Goal: Transaction & Acquisition: Purchase product/service

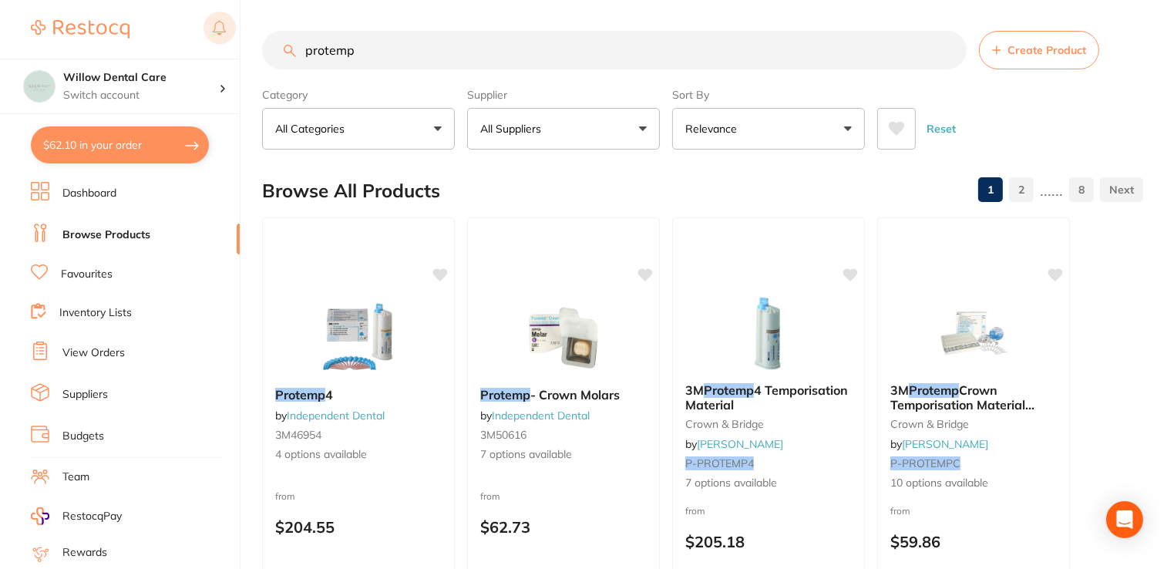
drag, startPoint x: 421, startPoint y: 54, endPoint x: 235, endPoint y: 40, distance: 186.3
click at [235, 40] on div "$62.10 Willow Dental Care Switch account Willow Dental Care $62.10 in your orde…" at bounding box center [587, 284] width 1174 height 569
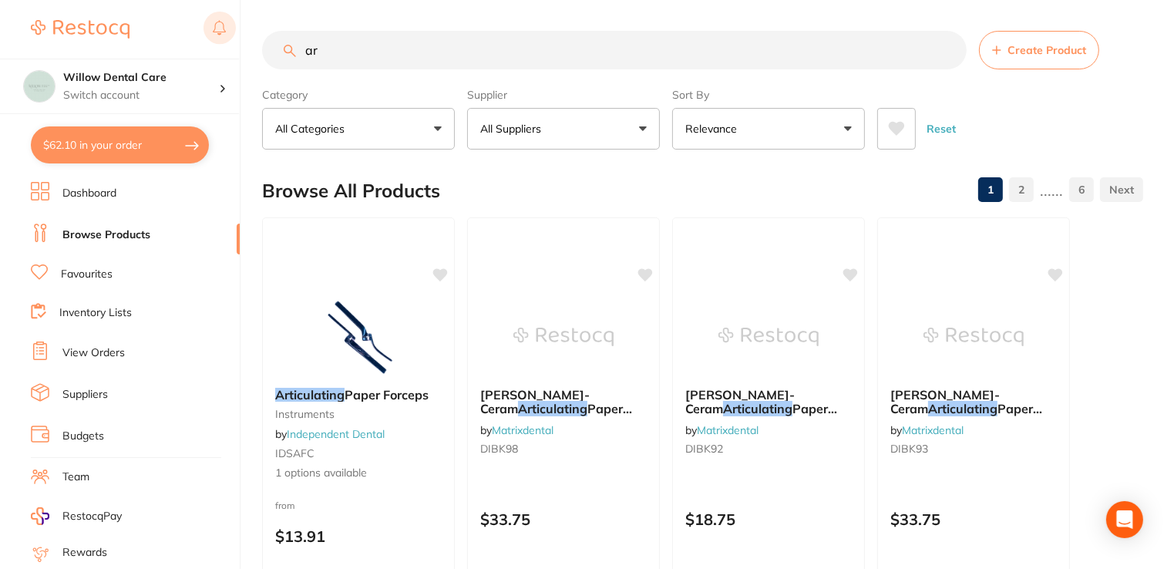
type input "a"
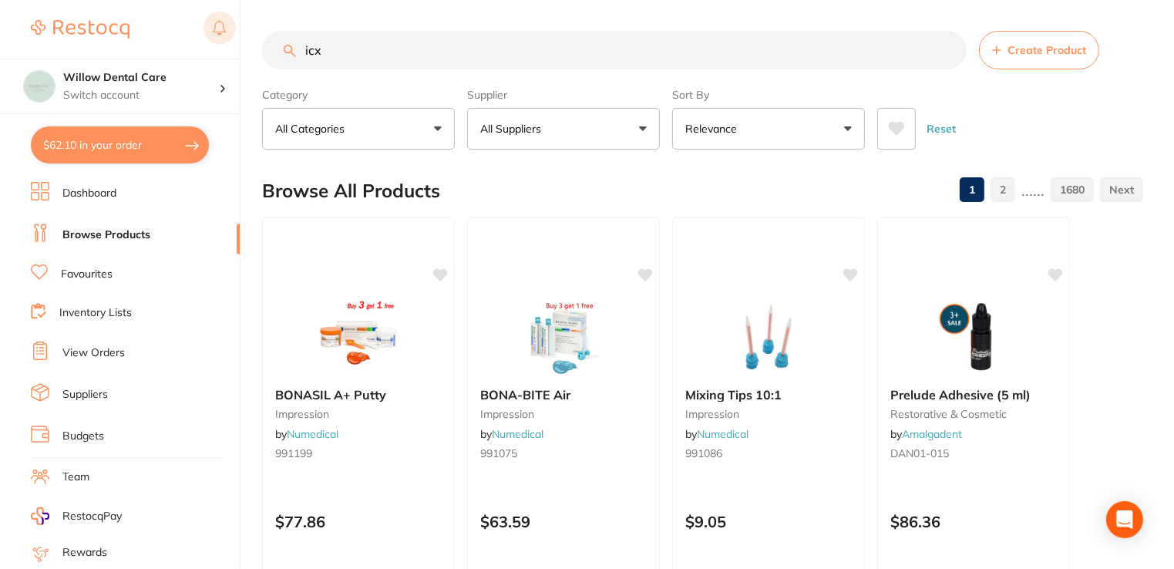
type input "icx"
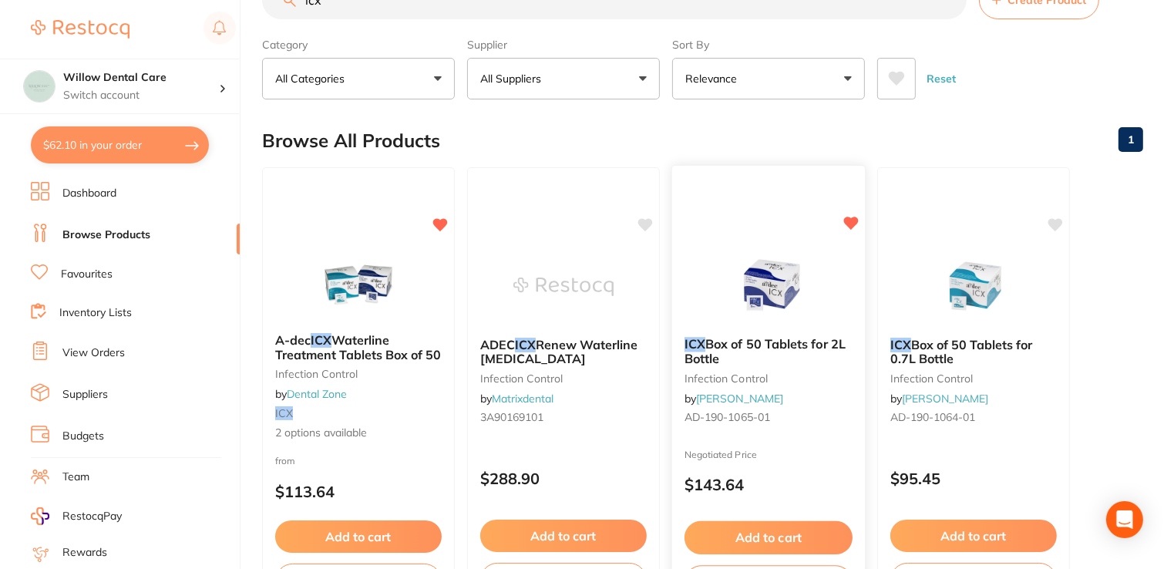
scroll to position [77, 0]
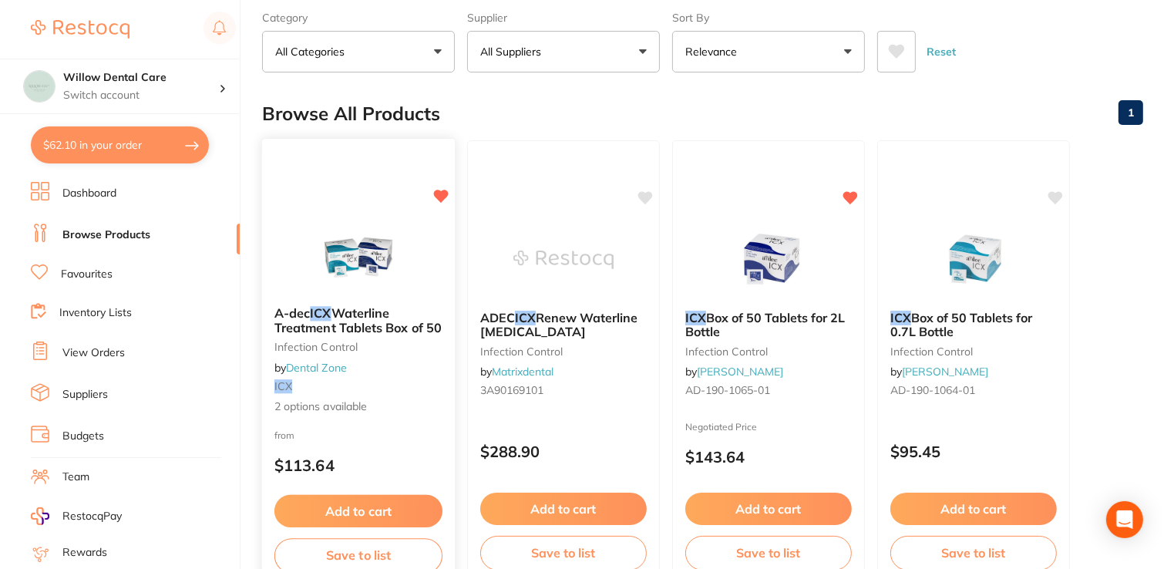
click at [337, 315] on span "Waterline Treatment Tablets Box of 50" at bounding box center [357, 320] width 167 height 30
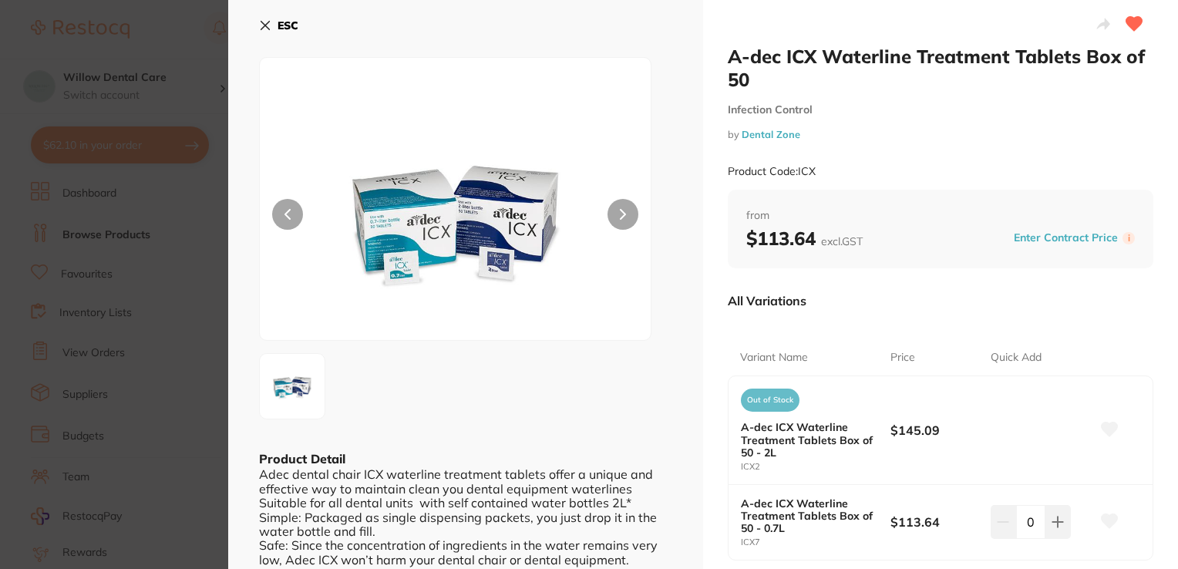
click at [259, 22] on icon at bounding box center [265, 25] width 12 height 12
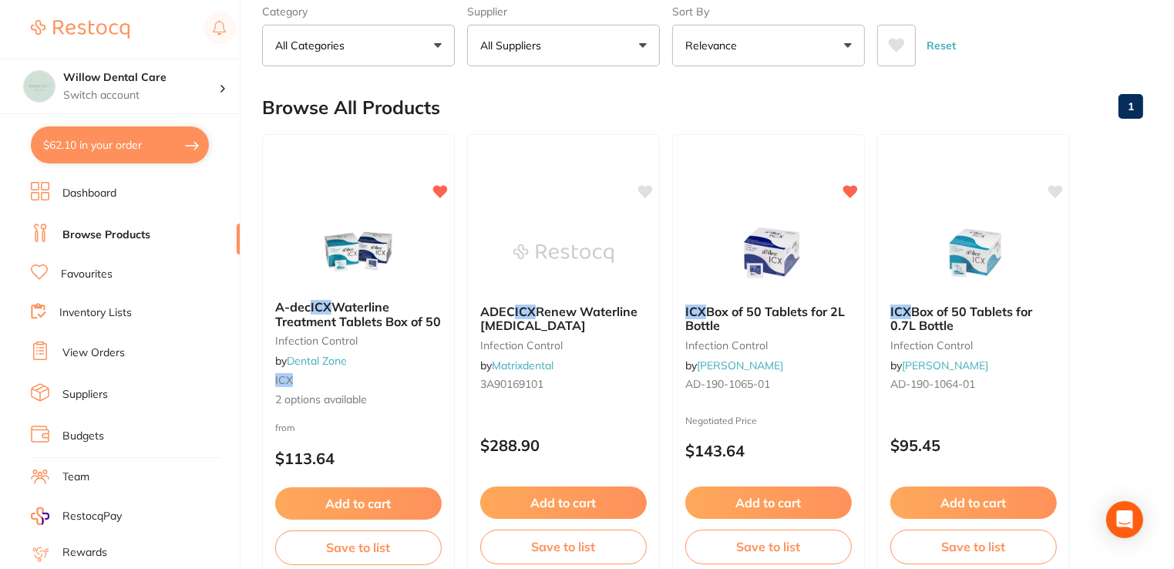
scroll to position [77, 0]
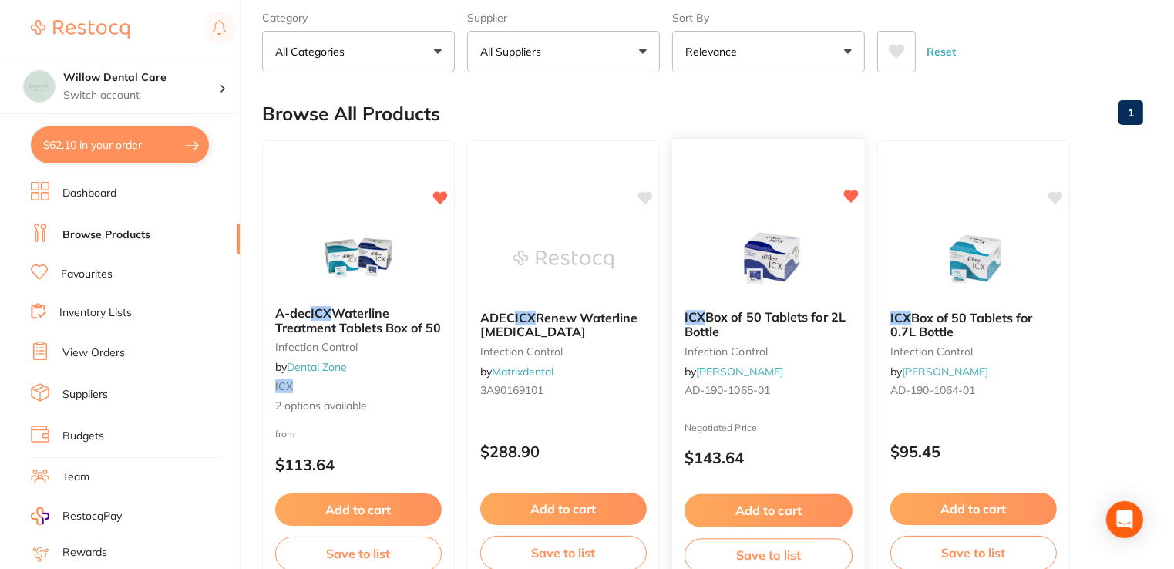
click at [756, 320] on span "Box of 50 Tablets for 2L Bottle" at bounding box center [764, 324] width 161 height 30
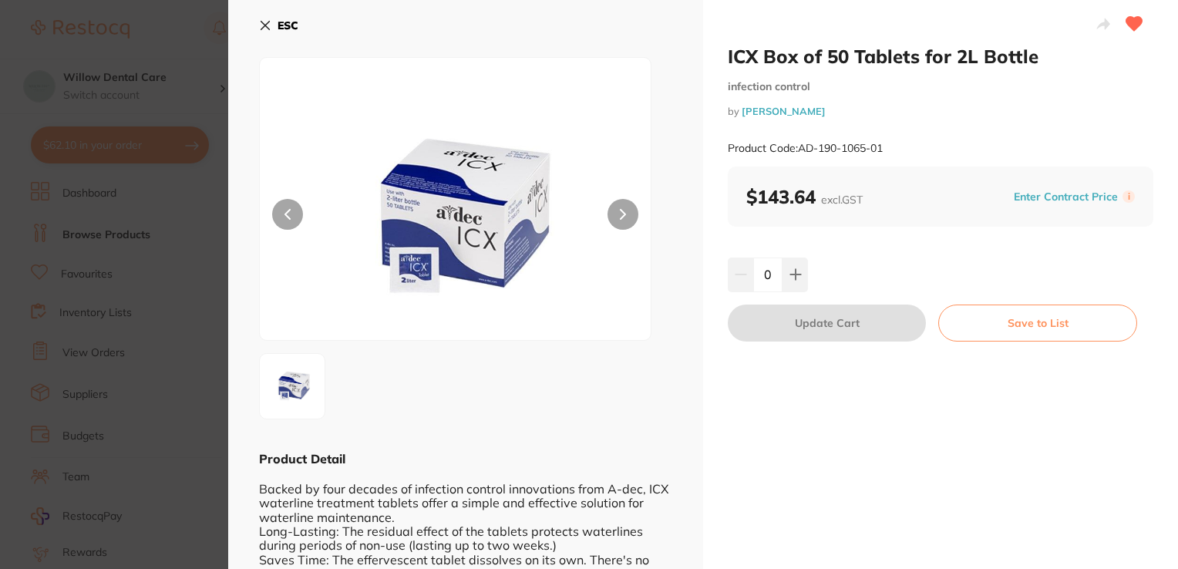
click at [262, 27] on icon at bounding box center [265, 25] width 12 height 12
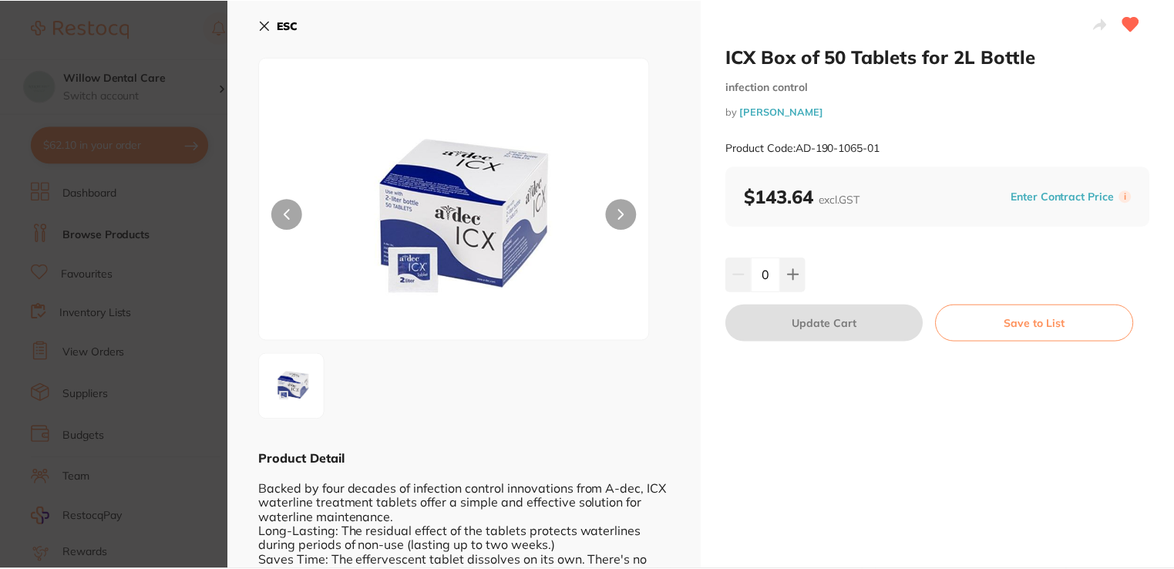
scroll to position [77, 0]
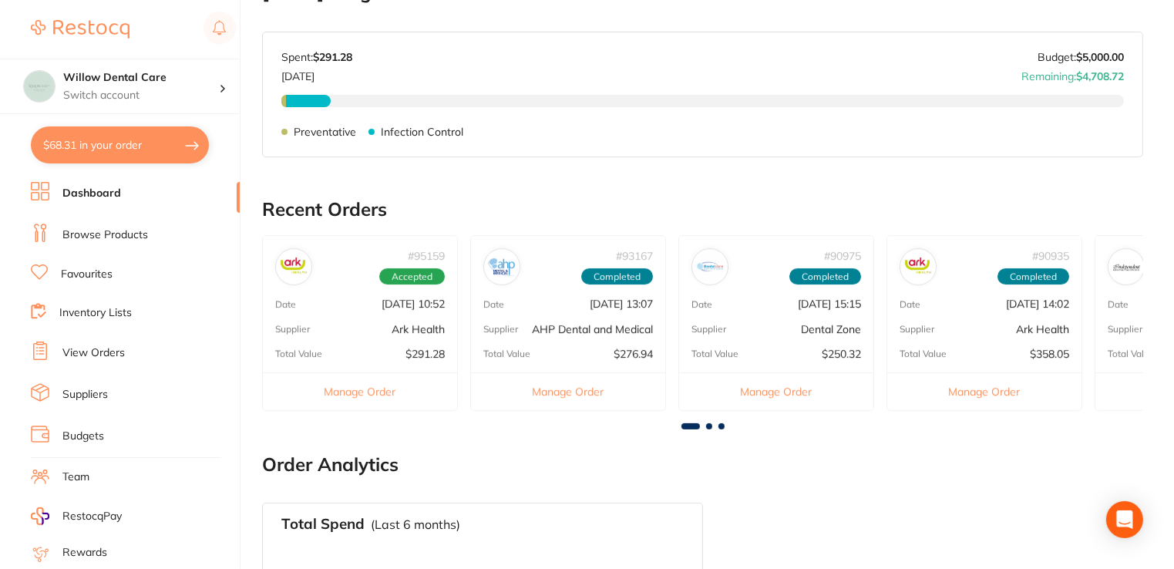
scroll to position [77, 0]
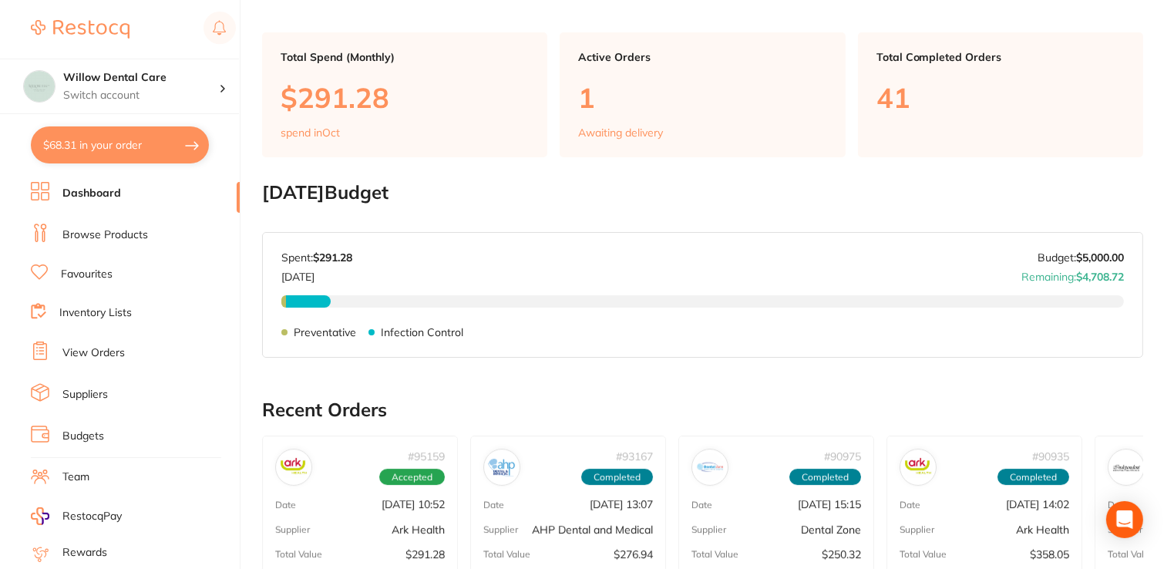
click at [116, 150] on button "$68.31 in your order" at bounding box center [120, 144] width 178 height 37
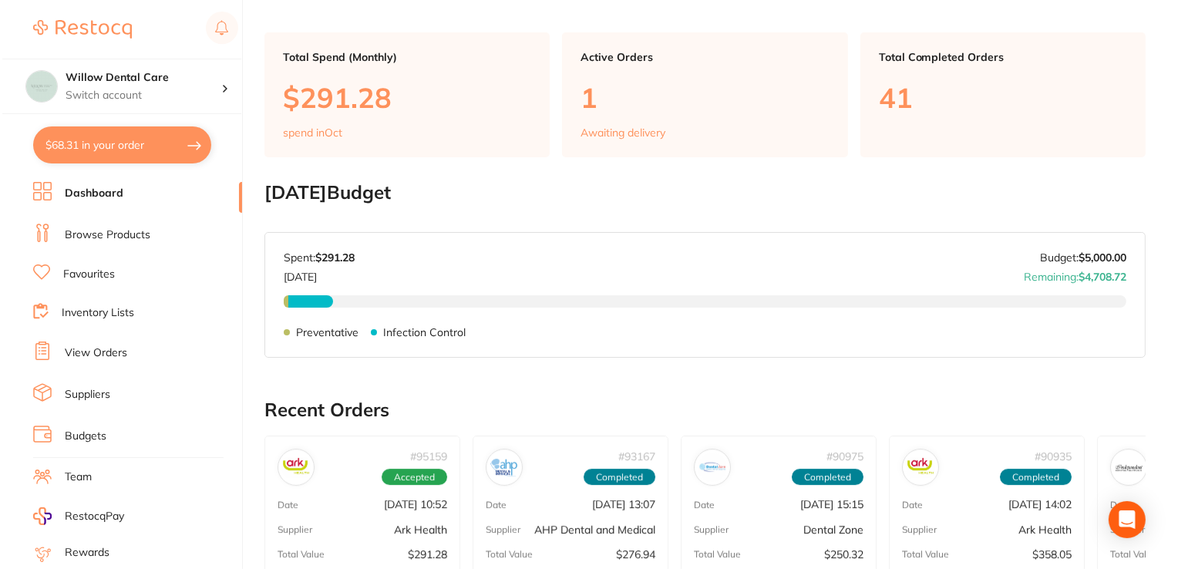
scroll to position [0, 0]
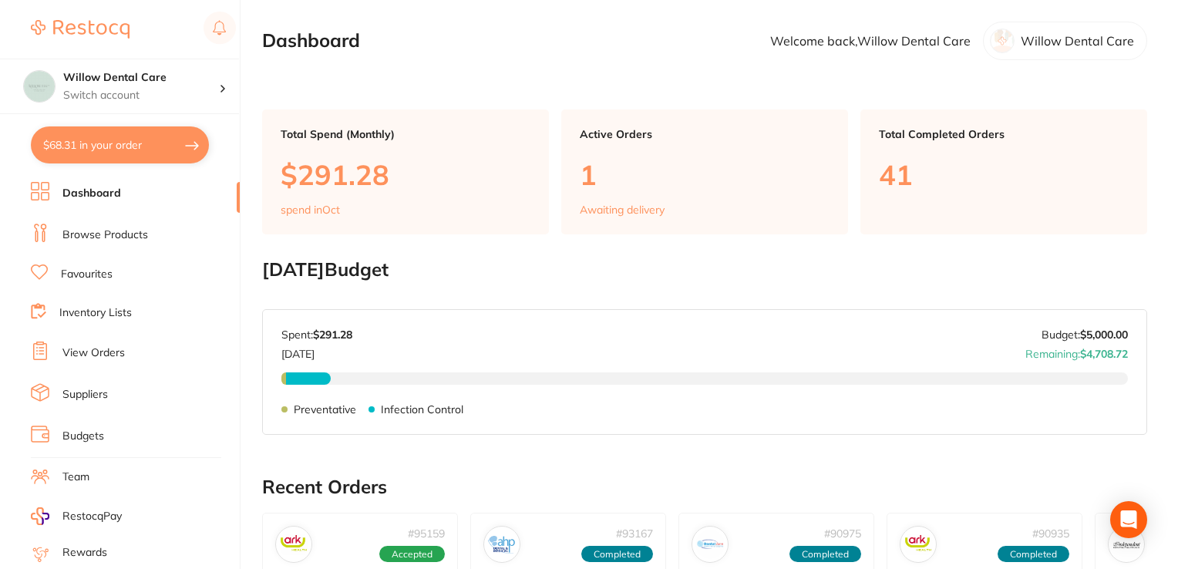
checkbox input "true"
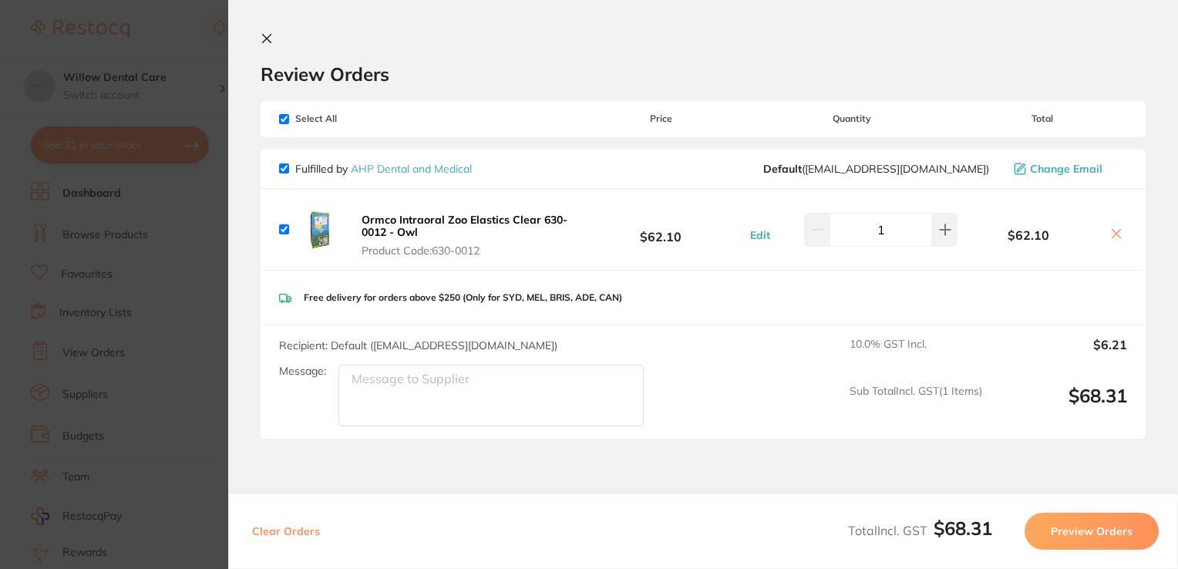
click at [267, 42] on icon at bounding box center [267, 38] width 12 height 12
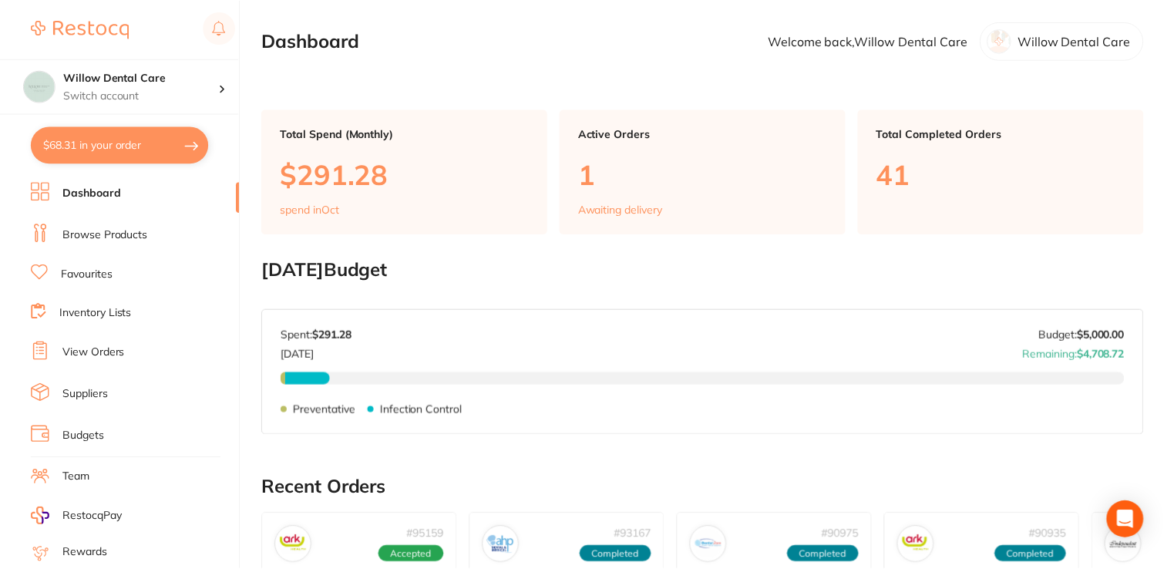
scroll to position [77, 0]
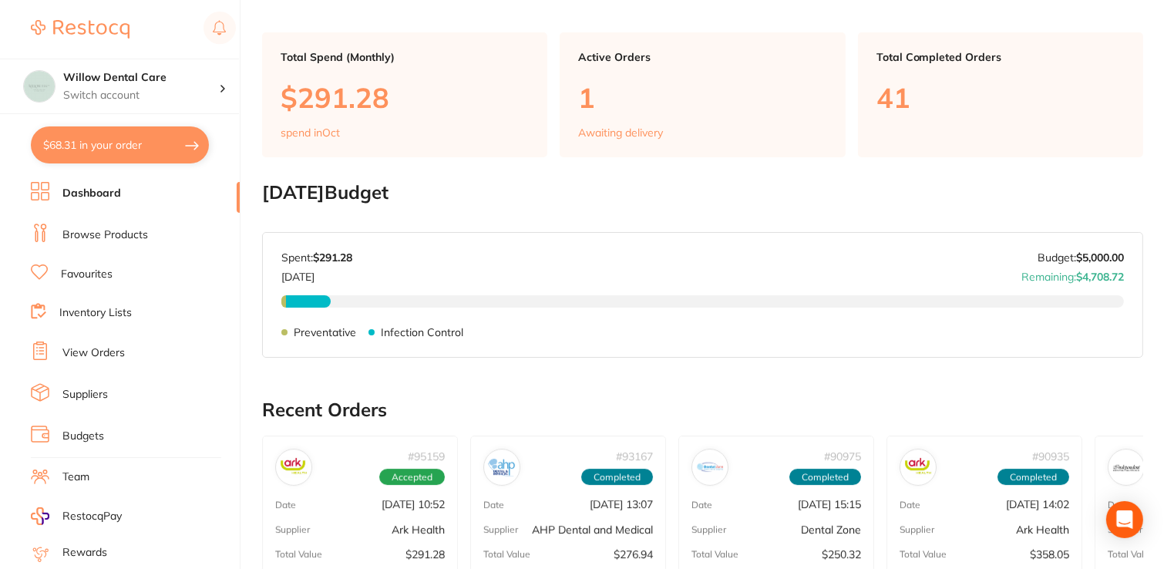
click at [108, 236] on link "Browse Products" at bounding box center [105, 234] width 86 height 15
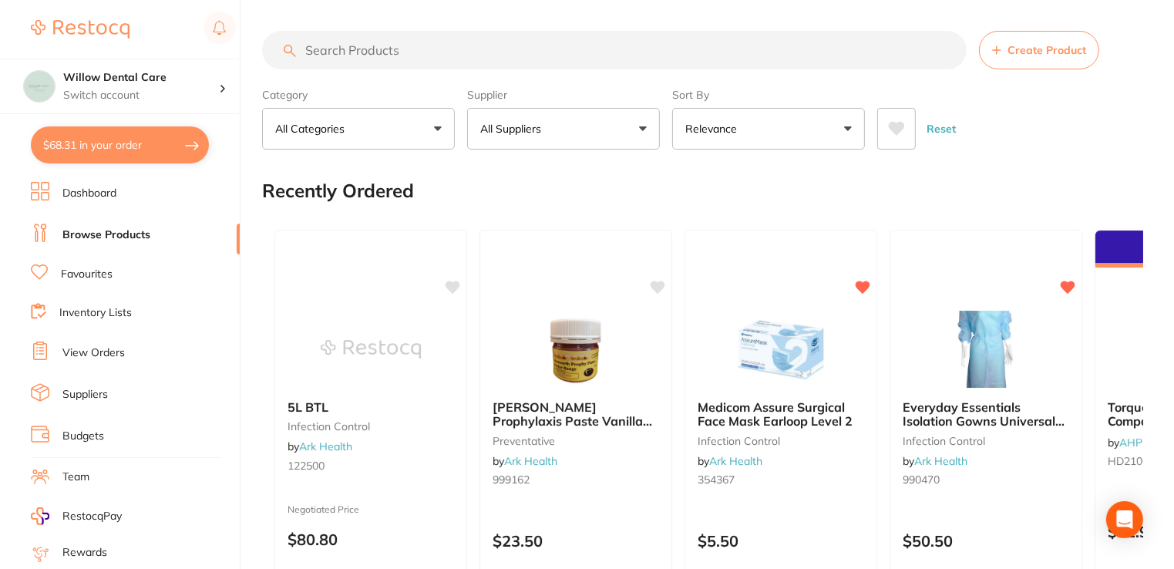
click at [421, 39] on input "search" at bounding box center [614, 50] width 704 height 39
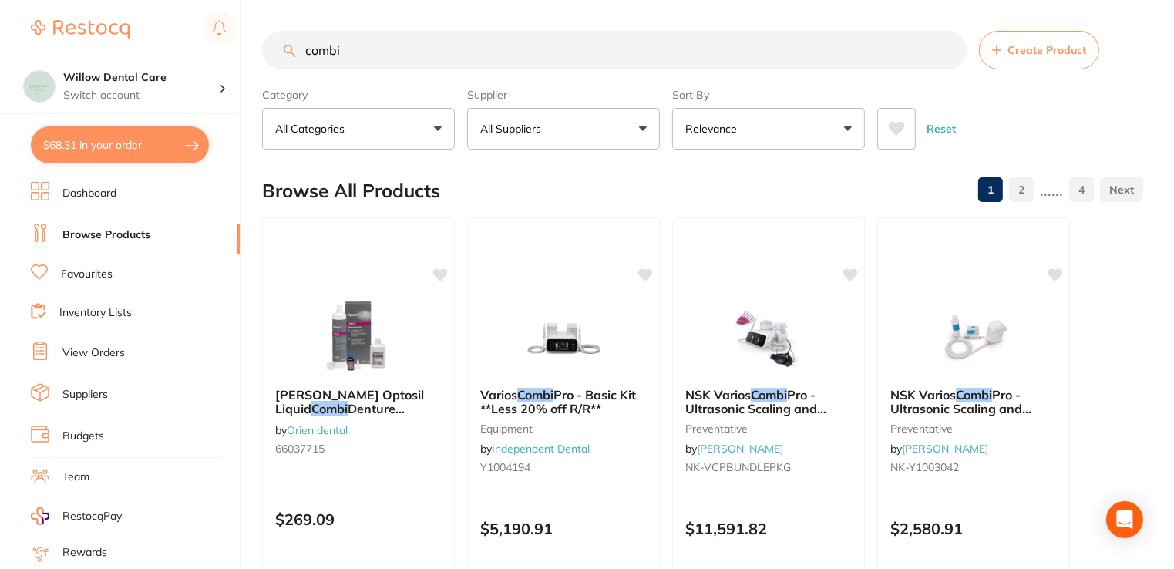
type input "combi"
click at [86, 351] on link "View Orders" at bounding box center [93, 352] width 62 height 15
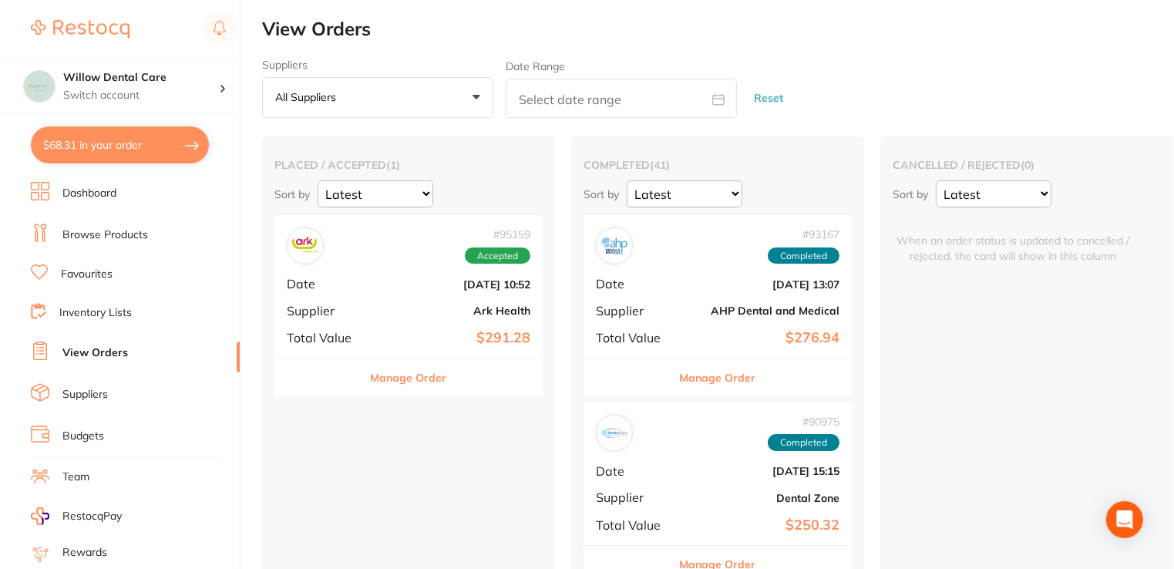
click at [410, 291] on div "# 95159 Accepted Date Oct 1 2025, 10:52 Supplier Ark Health Total Value $291.28" at bounding box center [408, 286] width 268 height 143
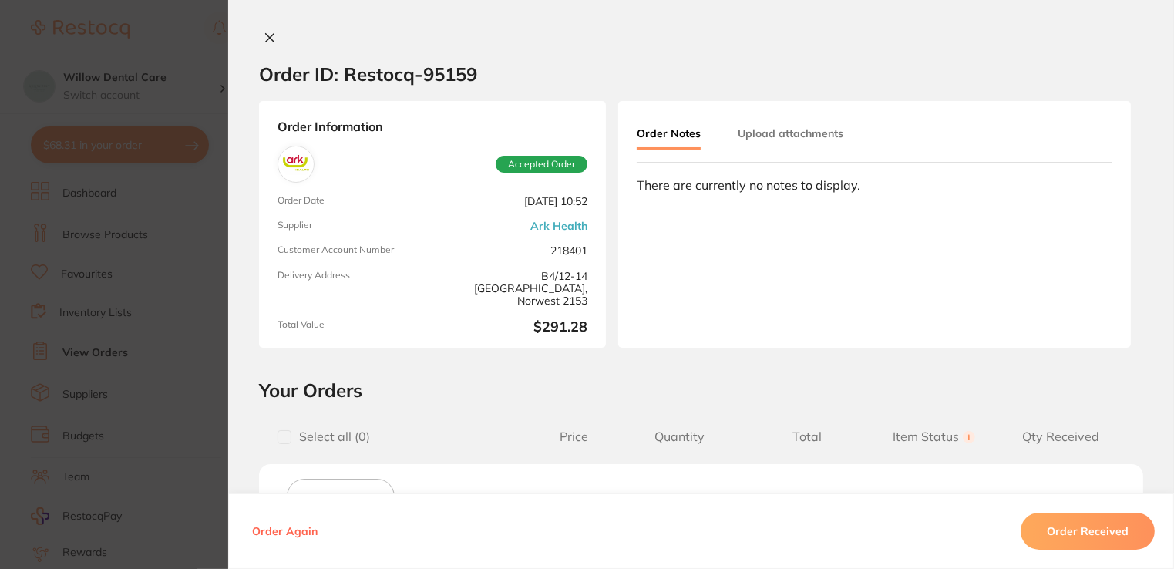
click at [266, 34] on icon at bounding box center [270, 38] width 8 height 8
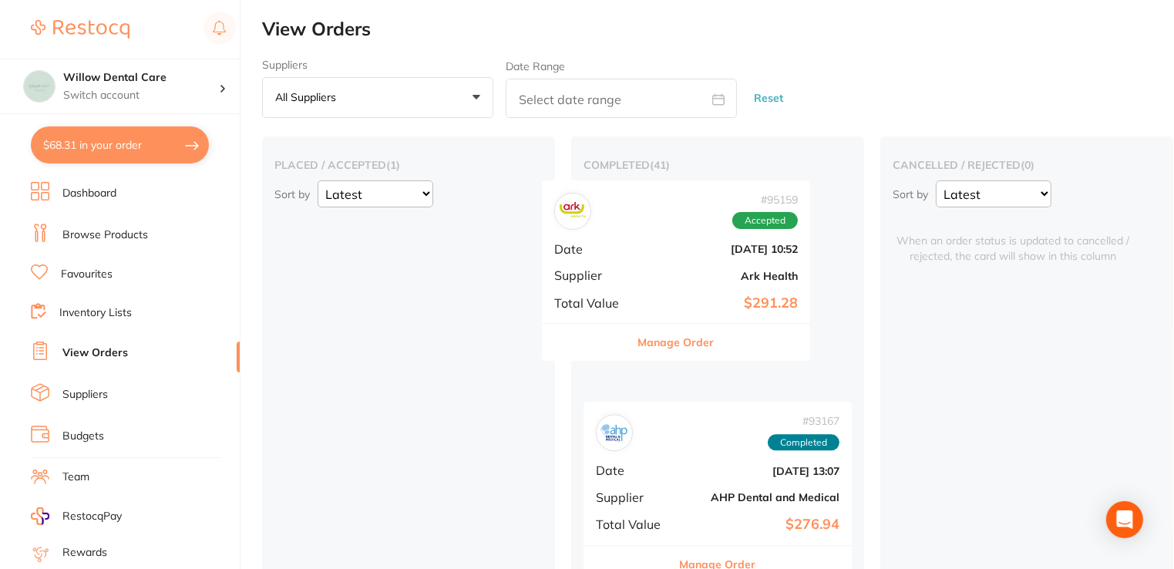
drag, startPoint x: 420, startPoint y: 269, endPoint x: 696, endPoint y: 228, distance: 278.9
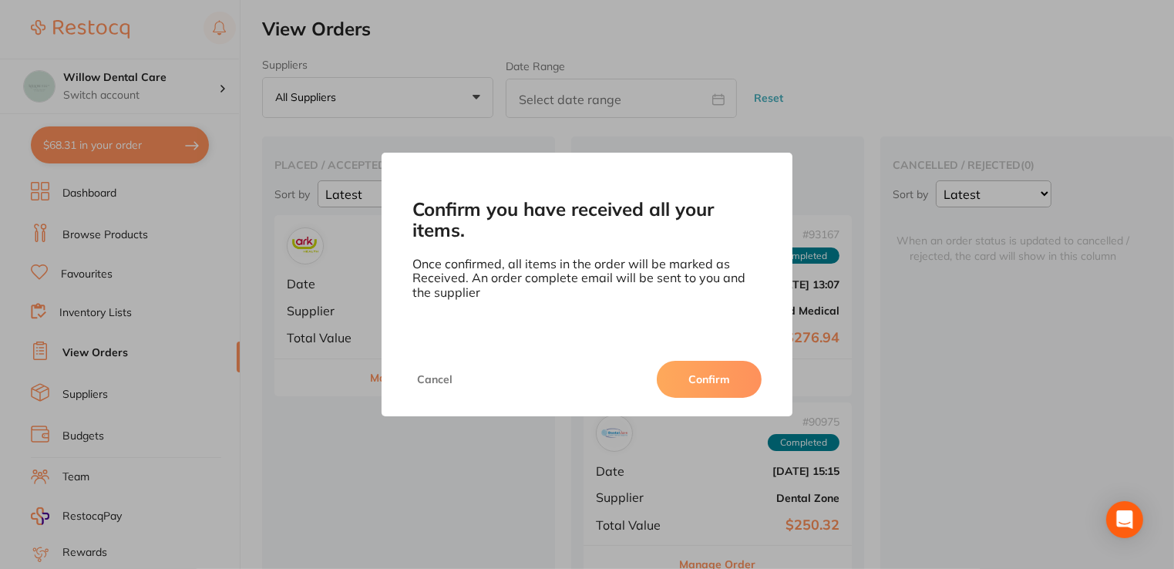
click at [758, 473] on div "Confirm you have received all your items. Once confirmed, all items in the orde…" at bounding box center [587, 284] width 1174 height 569
click at [718, 378] on button "Confirm" at bounding box center [709, 379] width 105 height 37
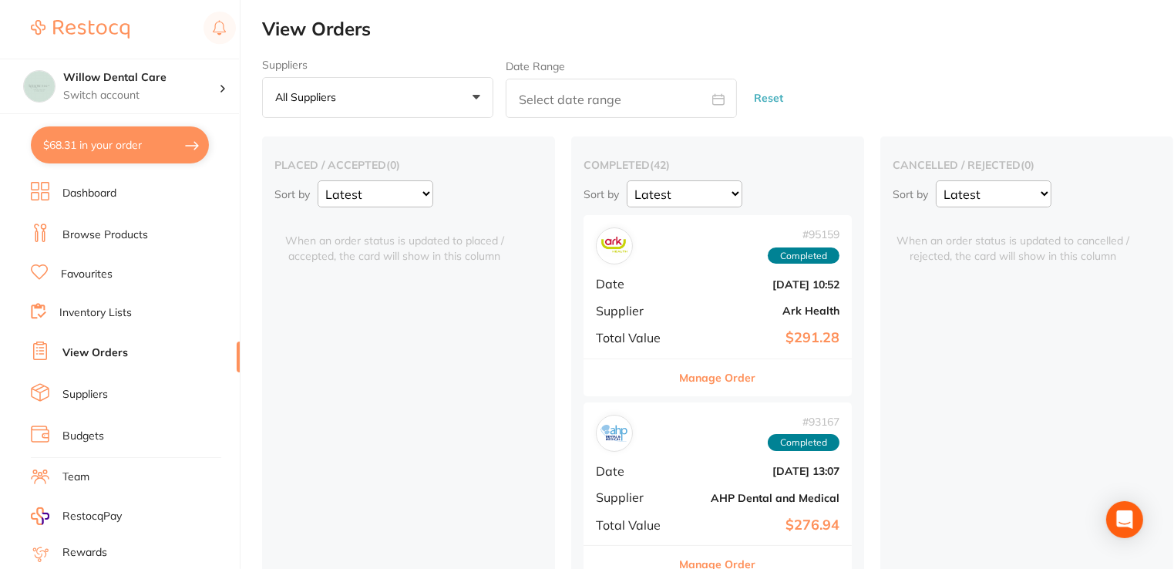
click at [698, 452] on div "# 93167 Completed Date Sept 8 2025, 13:07 Supplier AHP Dental and Medical Total…" at bounding box center [717, 473] width 268 height 143
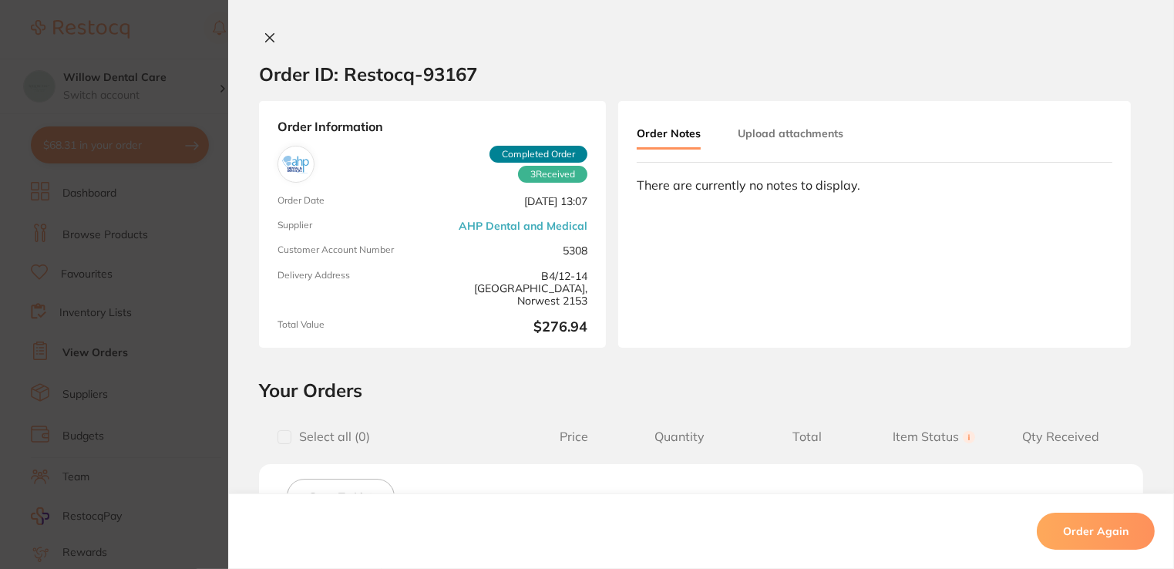
click at [259, 39] on button at bounding box center [270, 39] width 22 height 16
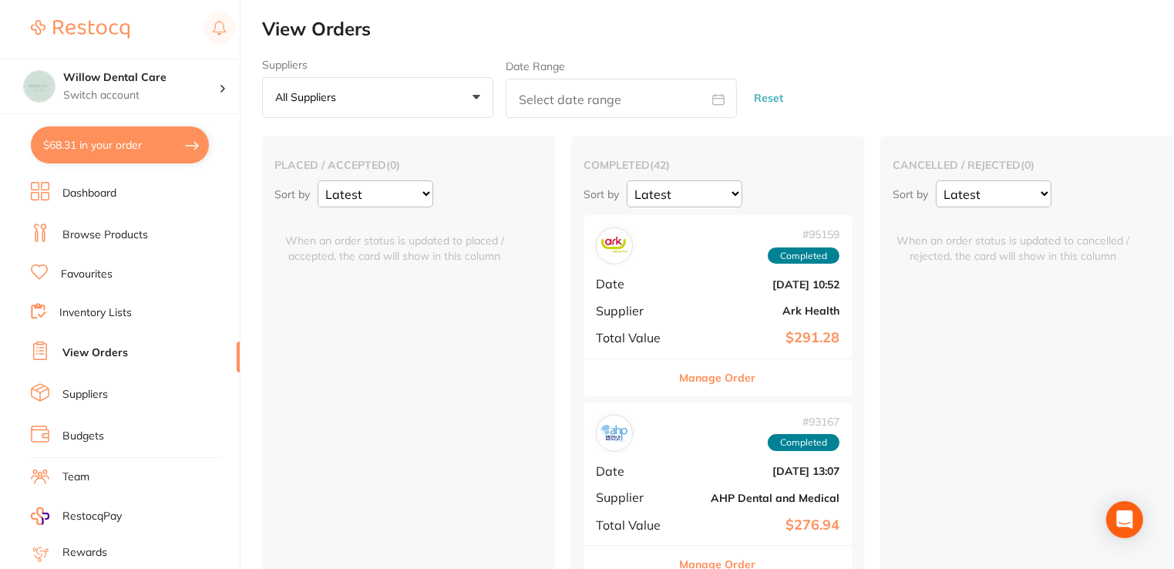
click at [658, 502] on span "Supplier" at bounding box center [634, 497] width 77 height 14
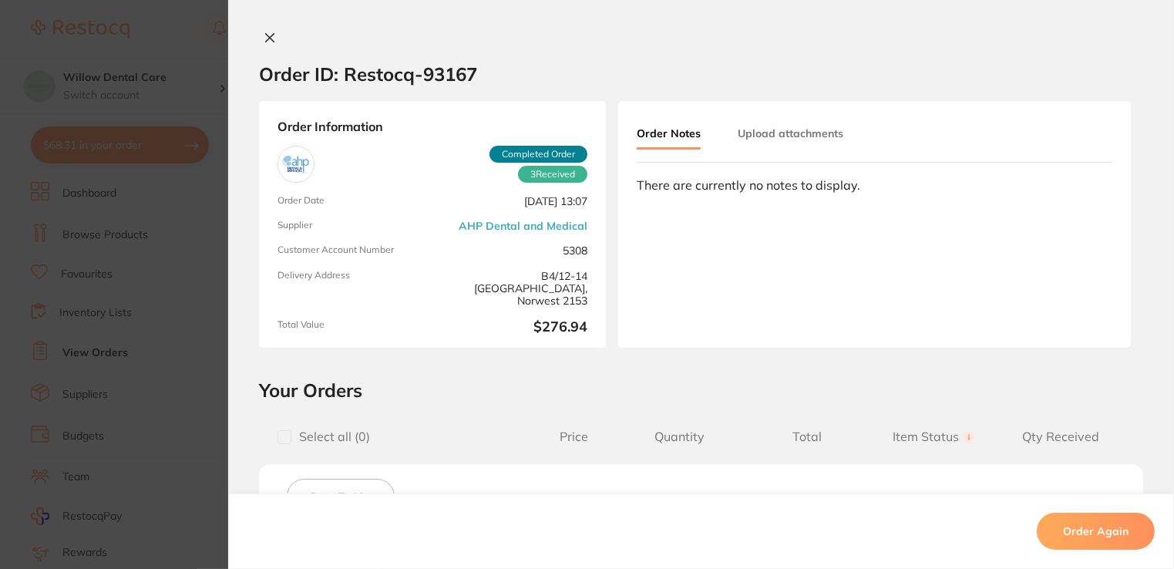
click at [266, 39] on icon at bounding box center [270, 38] width 8 height 8
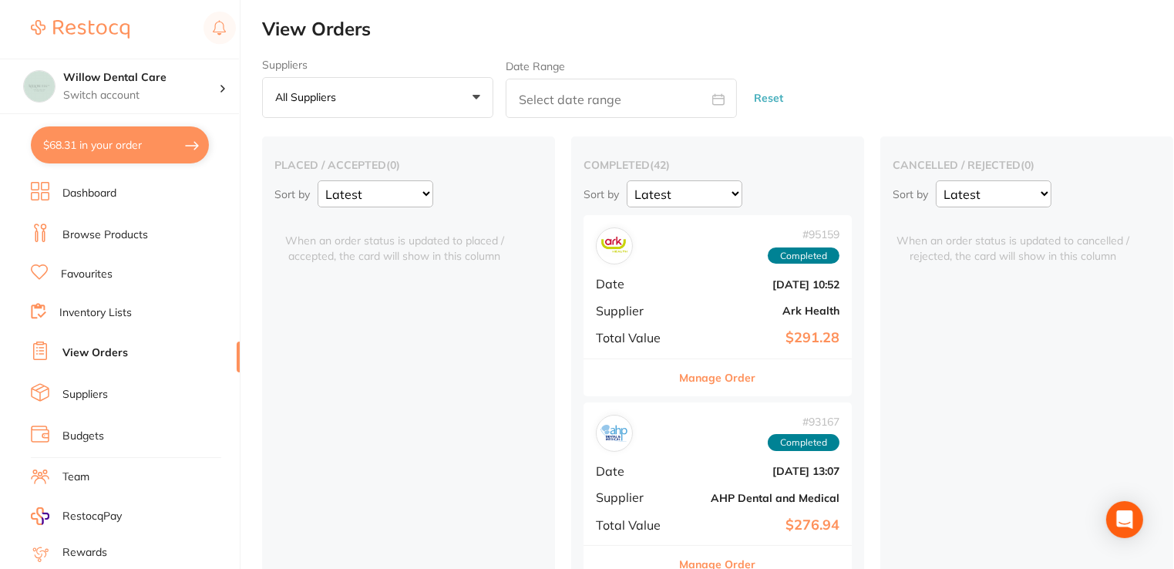
click at [100, 229] on link "Browse Products" at bounding box center [105, 234] width 86 height 15
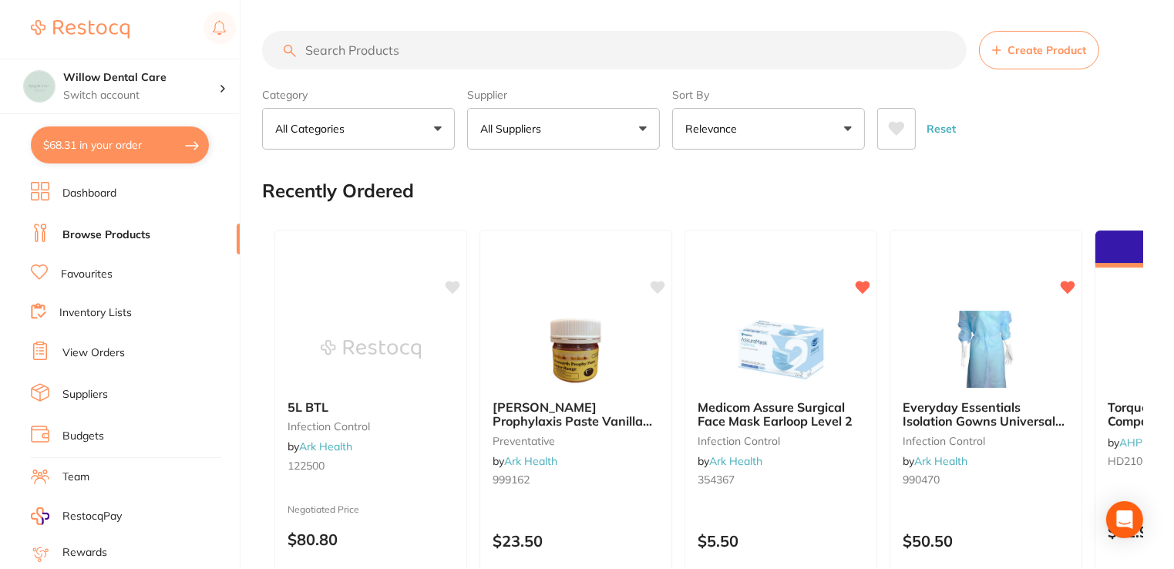
click at [523, 46] on input "search" at bounding box center [614, 50] width 704 height 39
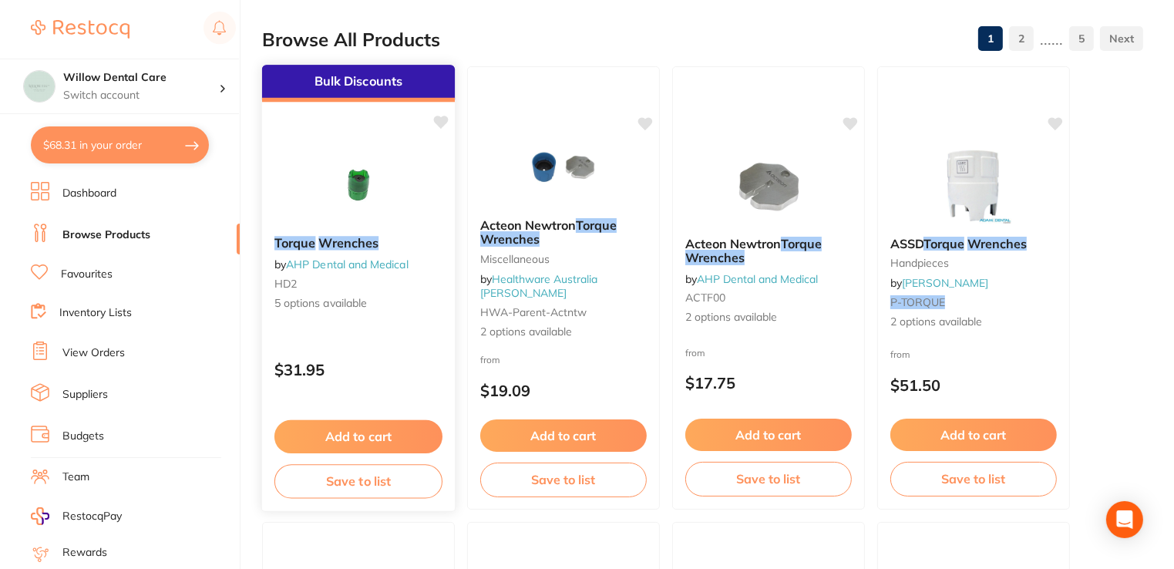
scroll to position [154, 0]
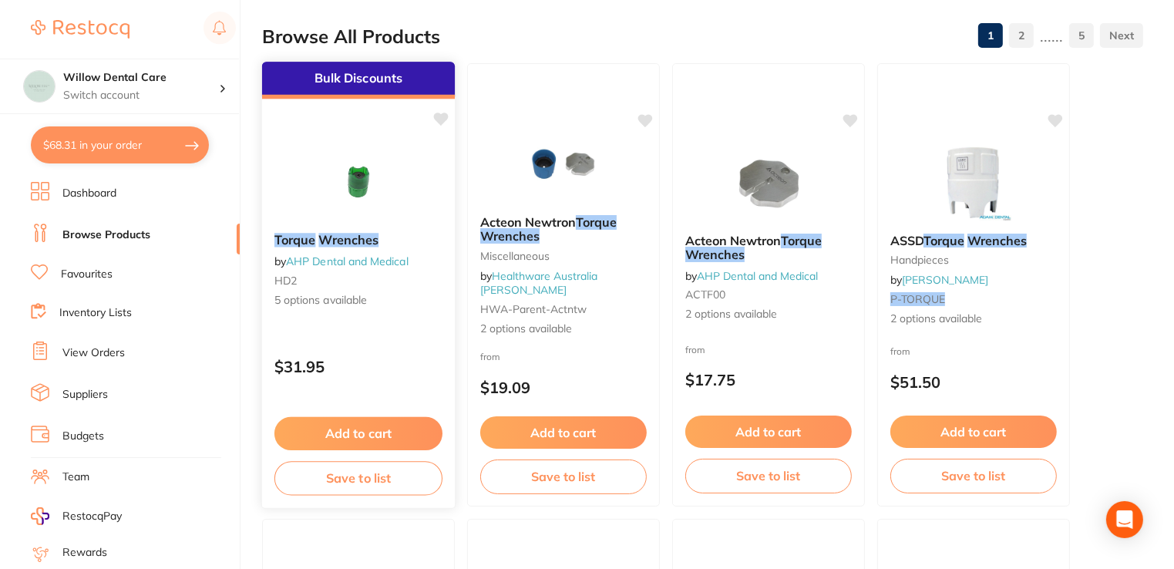
type input "Torque wrenches"
click at [345, 243] on em "Wrenches" at bounding box center [348, 239] width 60 height 15
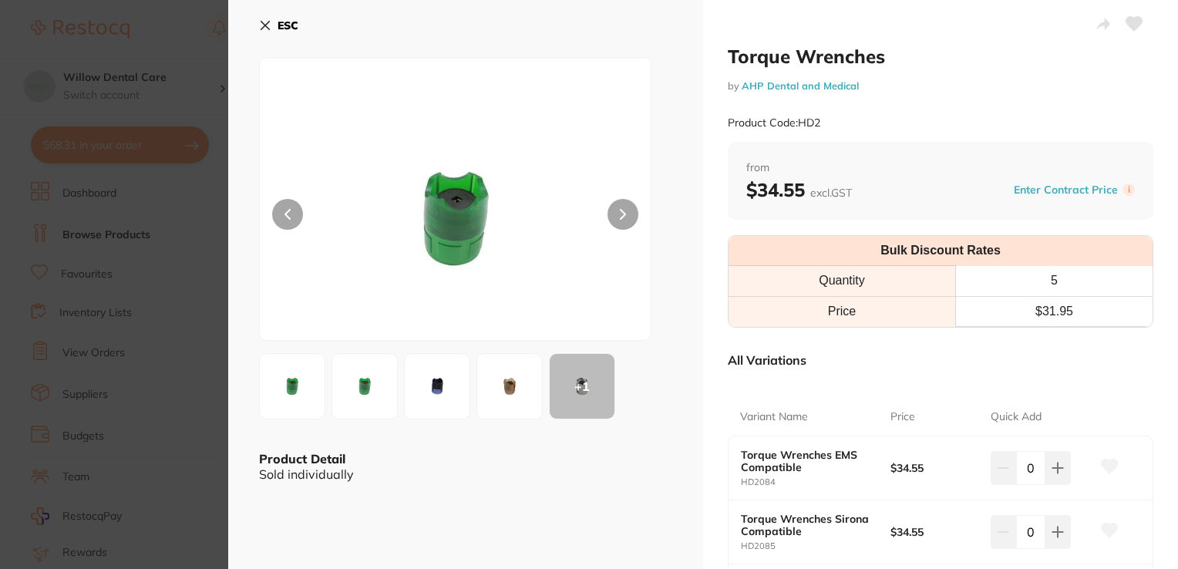
click at [518, 378] on img at bounding box center [509, 385] width 55 height 55
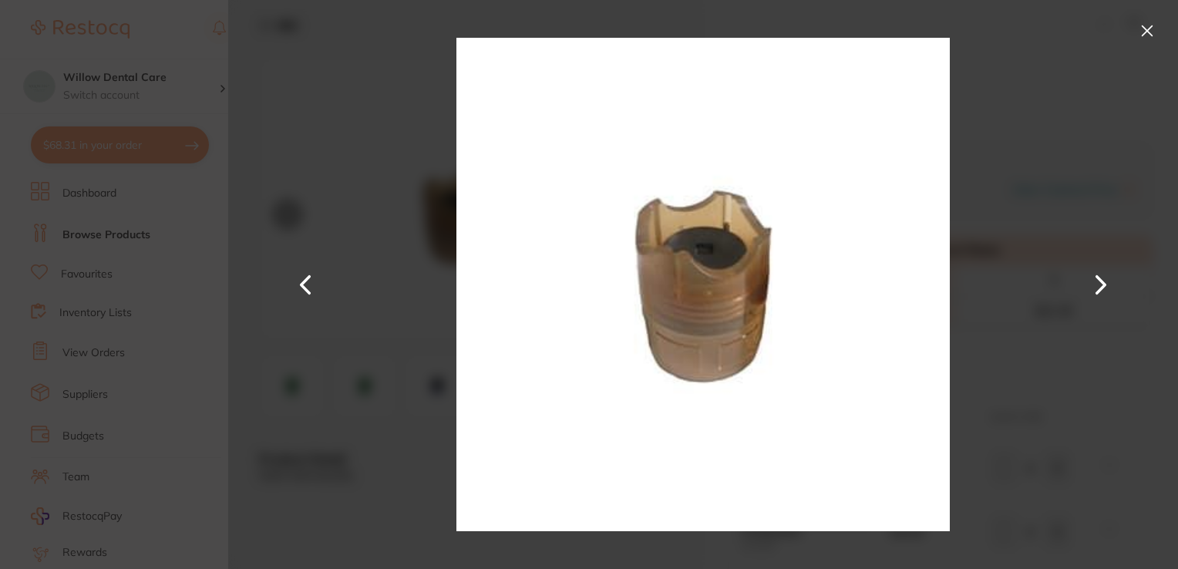
click at [1144, 32] on button at bounding box center [1147, 30] width 25 height 25
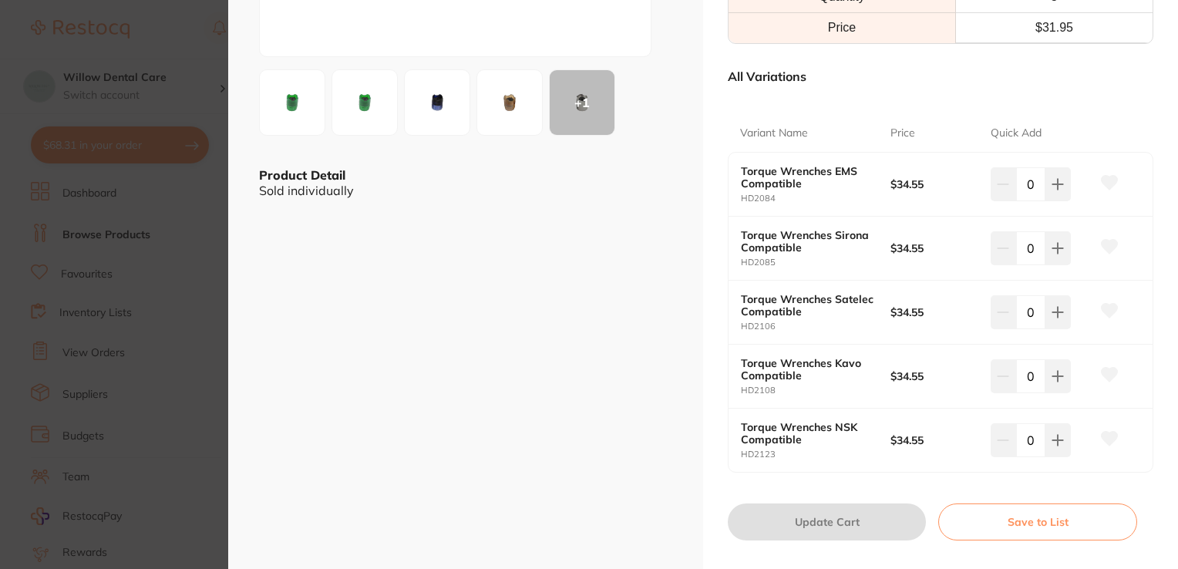
scroll to position [308, 0]
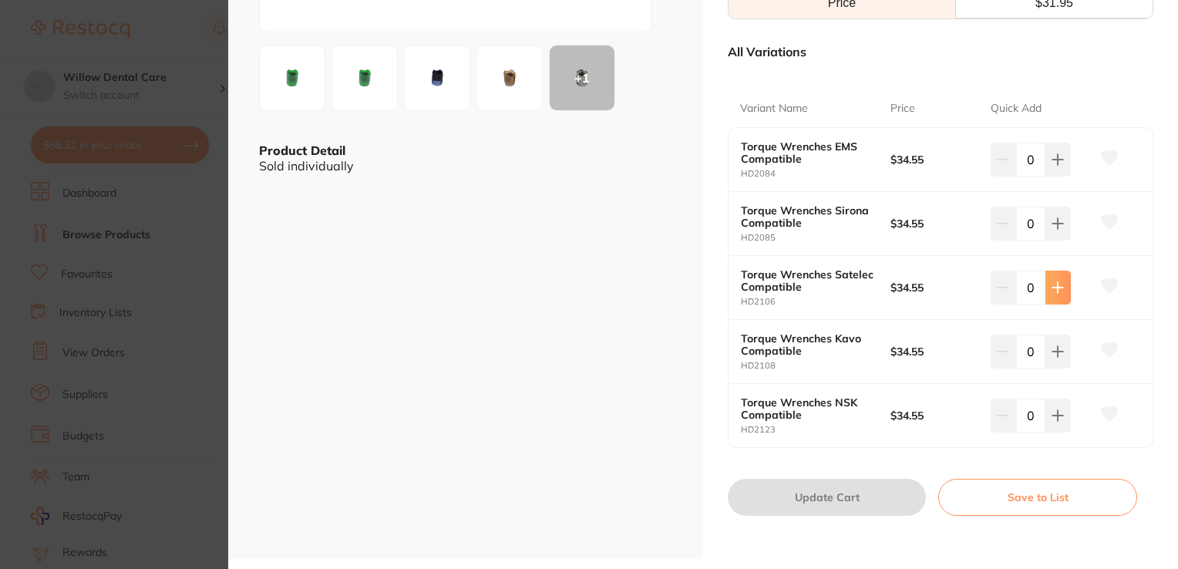
click at [1055, 287] on icon at bounding box center [1057, 287] width 12 height 12
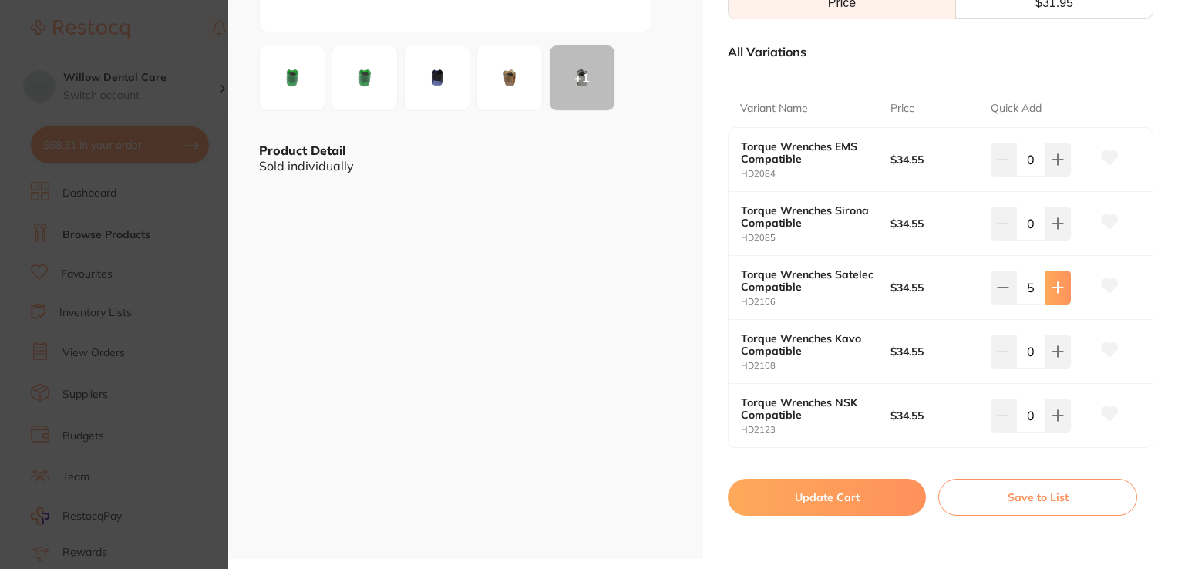
click at [1055, 287] on icon at bounding box center [1057, 287] width 12 height 12
type input "6"
click at [839, 495] on button "Update Cart" at bounding box center [827, 497] width 198 height 37
checkbox input "false"
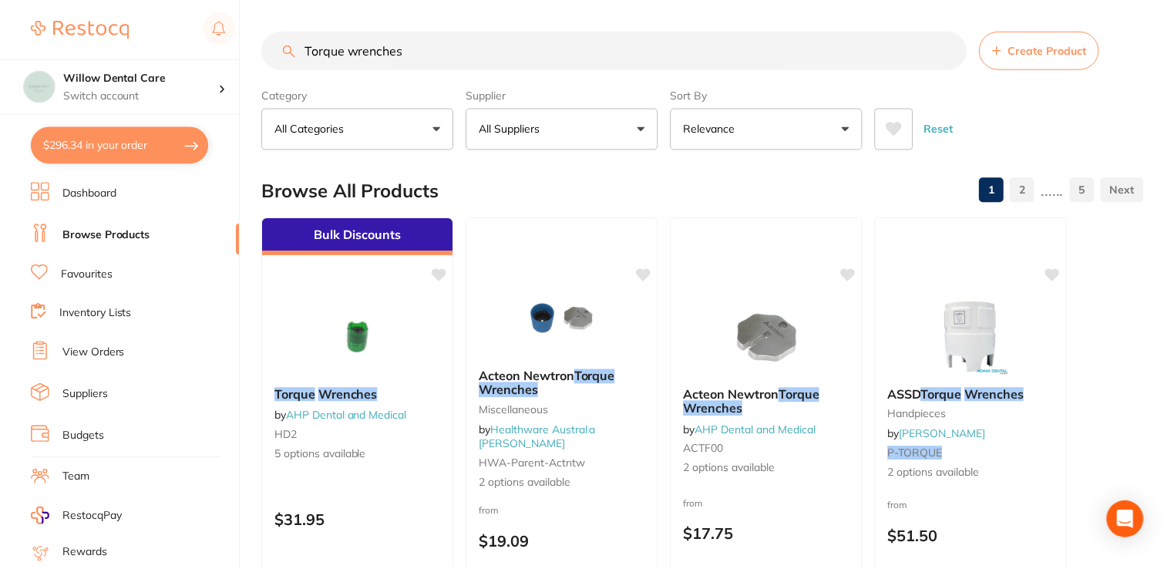
scroll to position [154, 0]
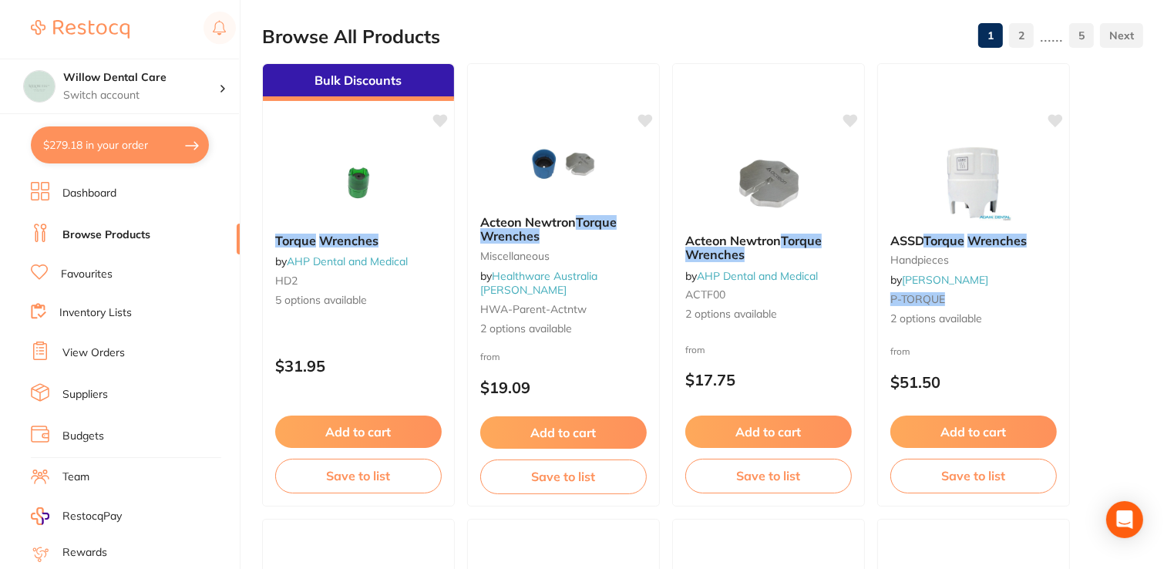
click at [92, 140] on button "$279.18 in your order" at bounding box center [120, 144] width 178 height 37
checkbox input "true"
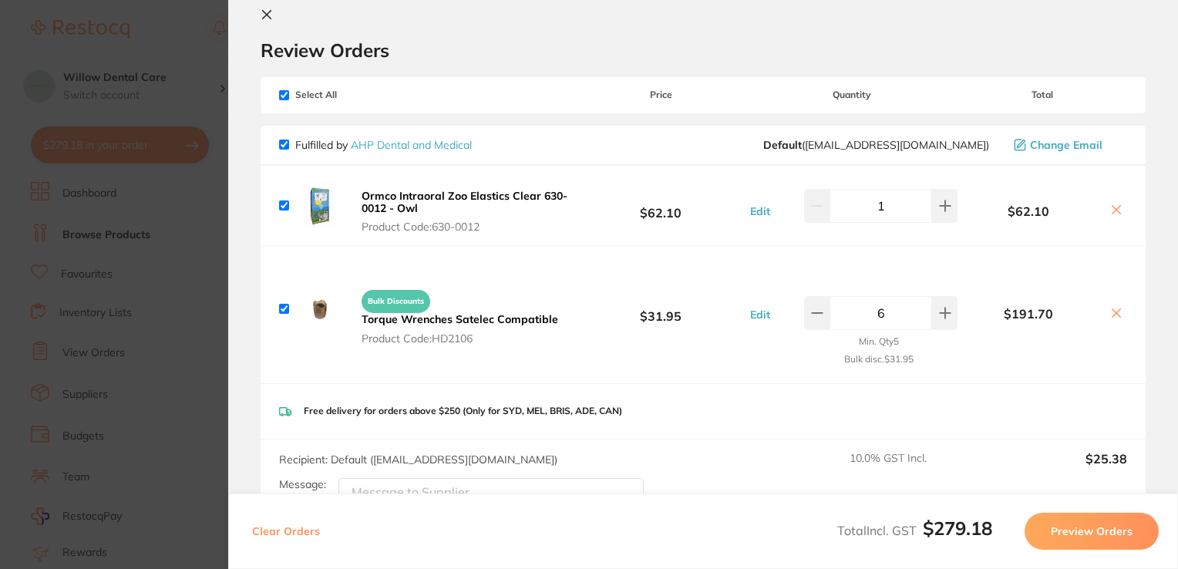
scroll to position [0, 0]
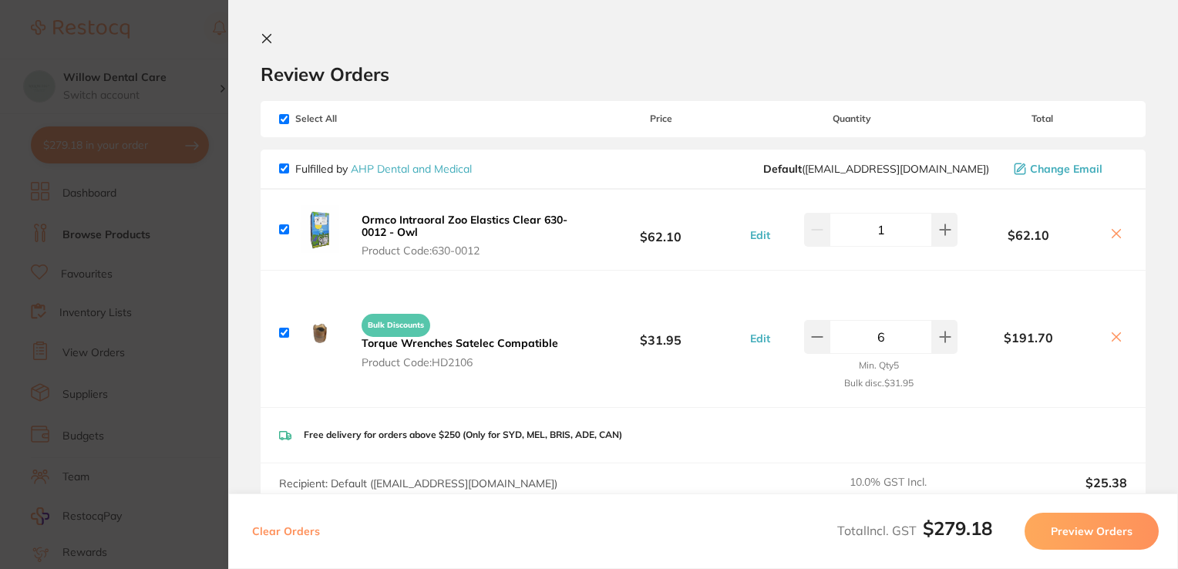
click at [268, 35] on icon at bounding box center [267, 38] width 12 height 12
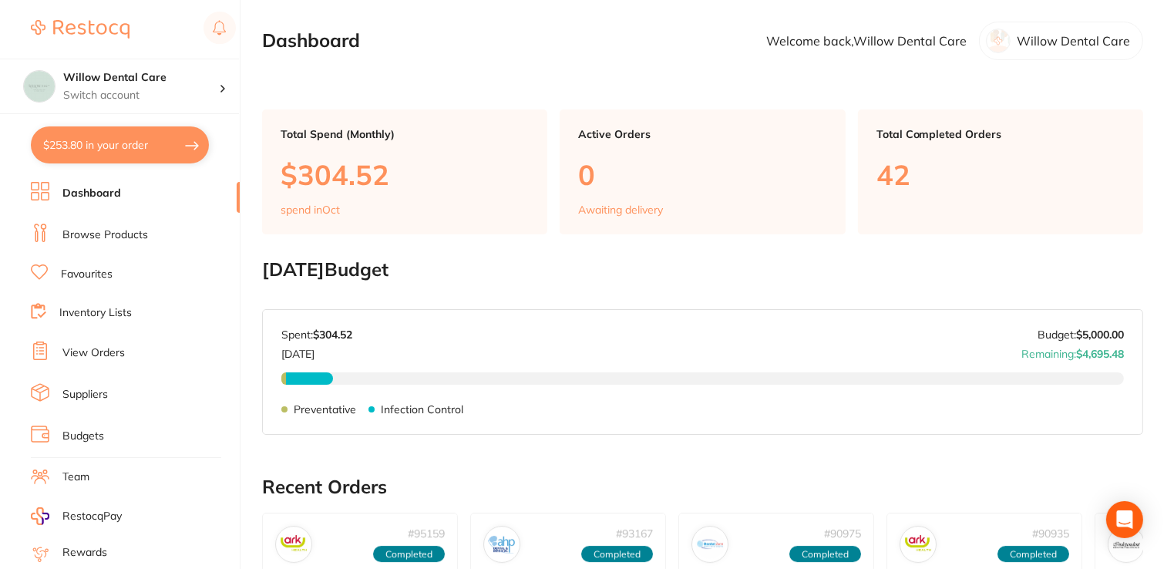
click at [98, 229] on link "Browse Products" at bounding box center [105, 234] width 86 height 15
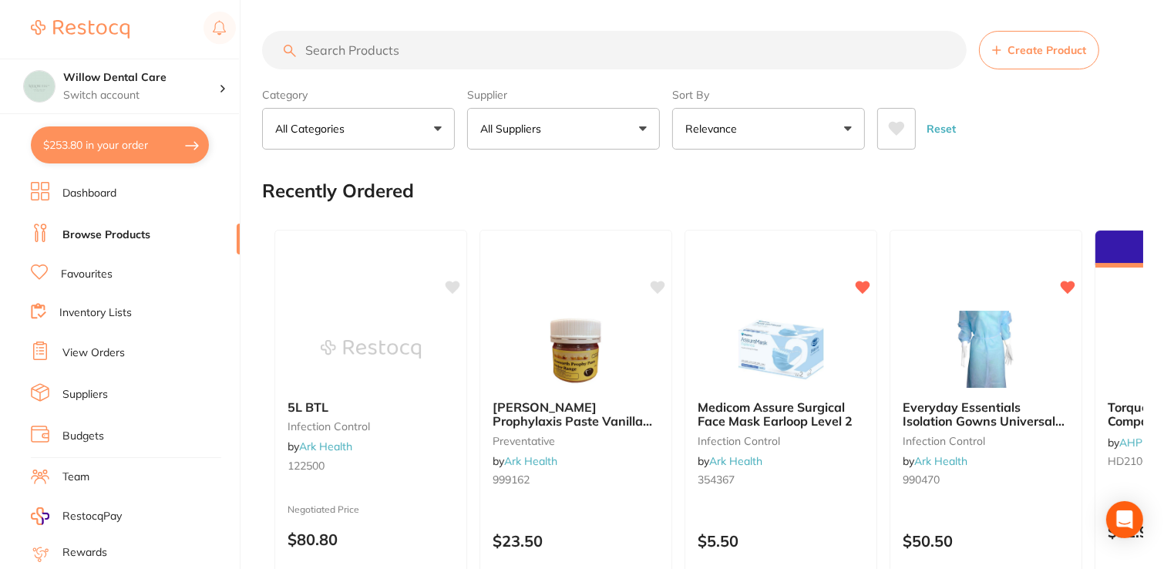
click at [432, 50] on input "search" at bounding box center [614, 50] width 704 height 39
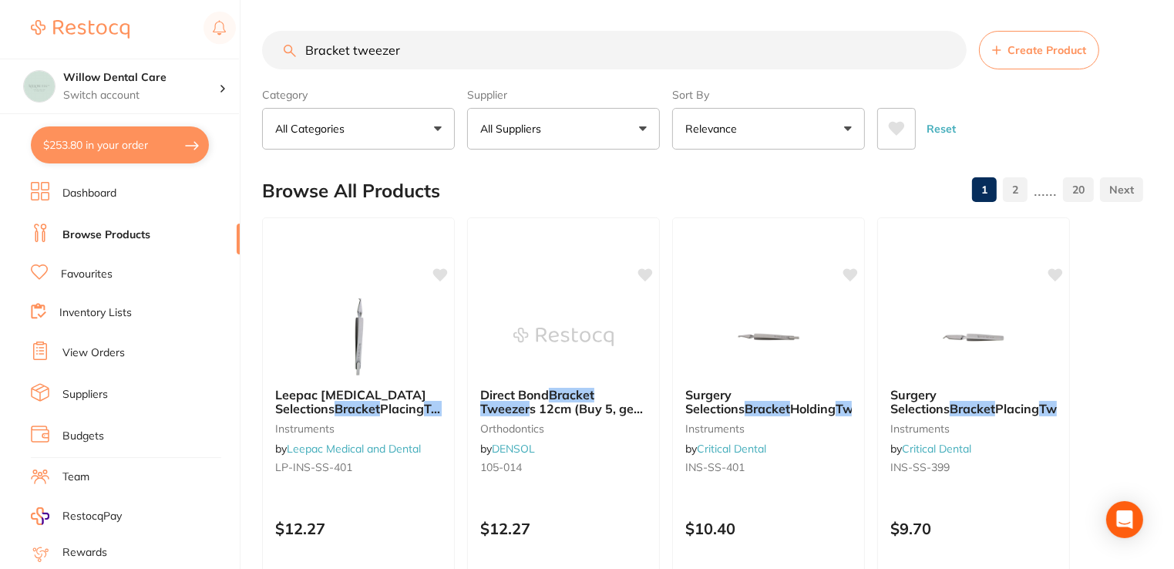
click at [592, 123] on button "All Suppliers" at bounding box center [563, 129] width 193 height 42
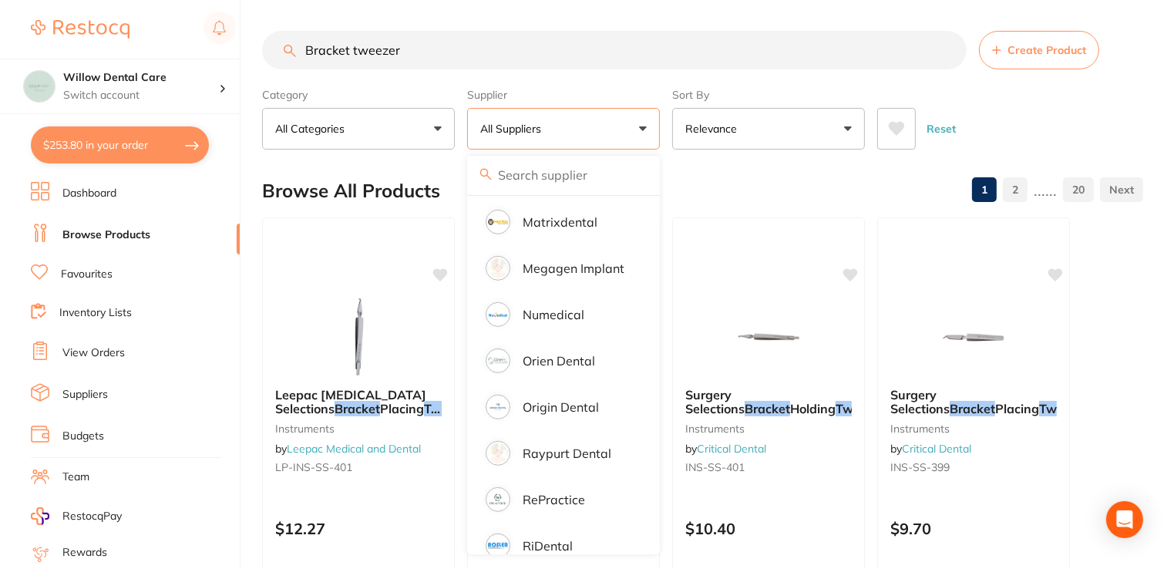
scroll to position [925, 0]
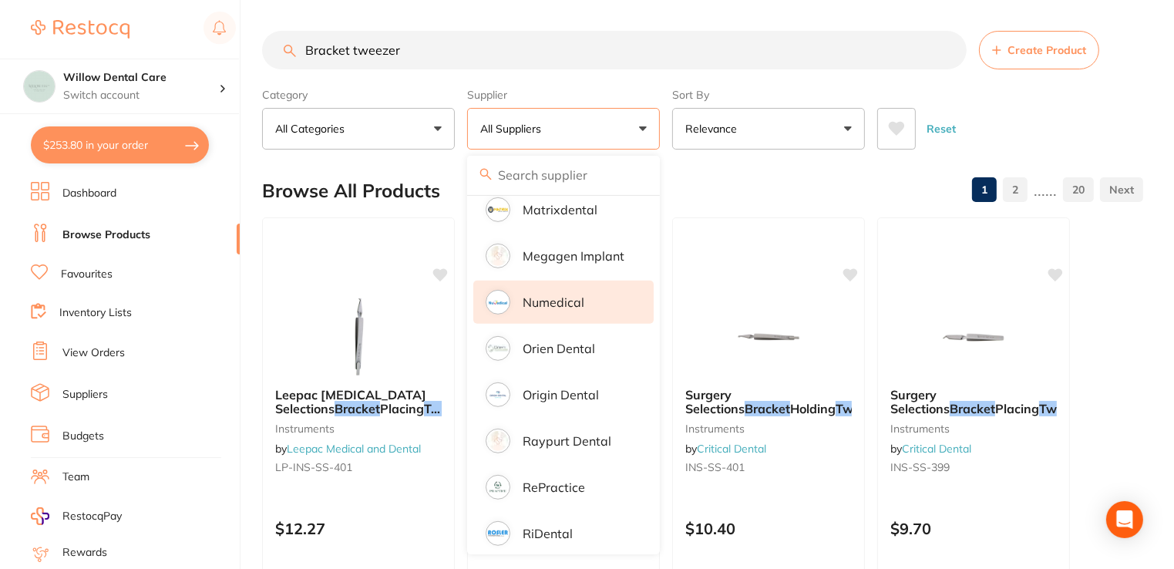
click at [577, 295] on p "Numedical" at bounding box center [554, 302] width 62 height 14
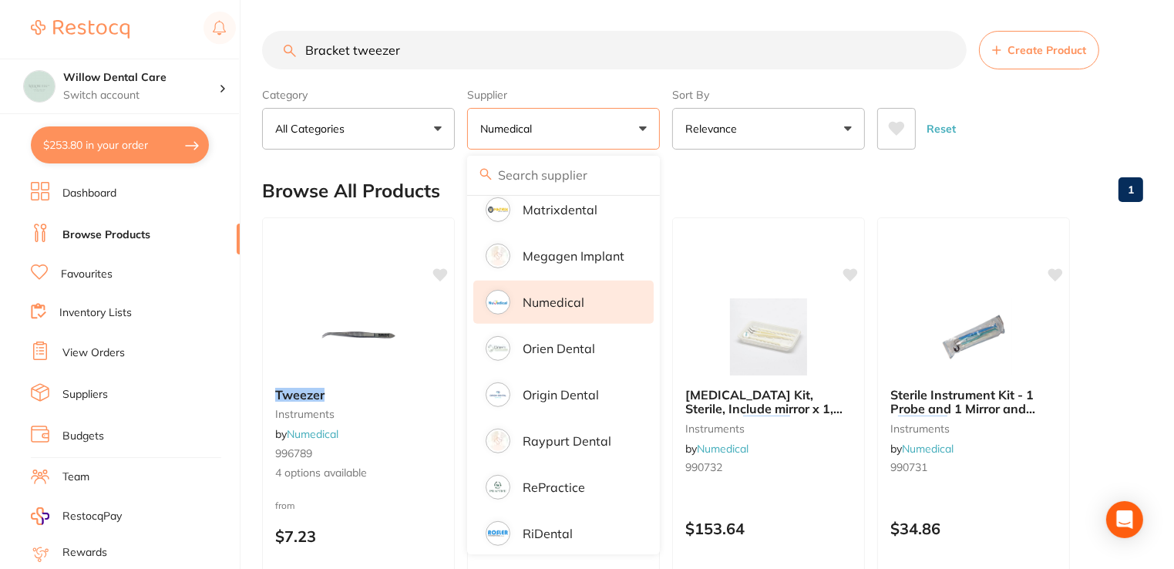
click at [1001, 133] on div "Reset" at bounding box center [1004, 123] width 254 height 54
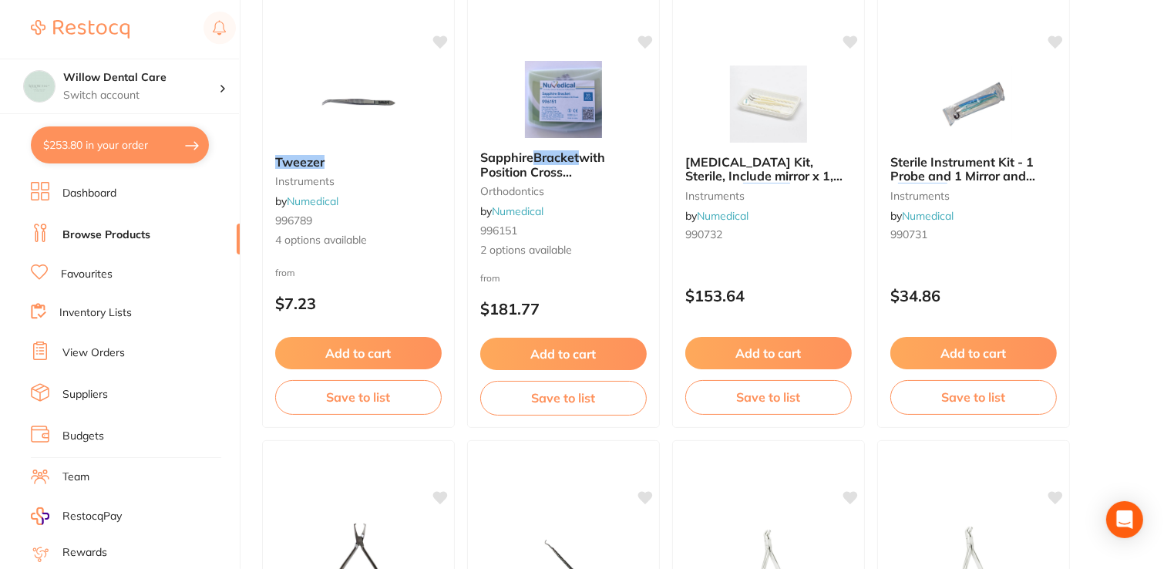
scroll to position [0, 0]
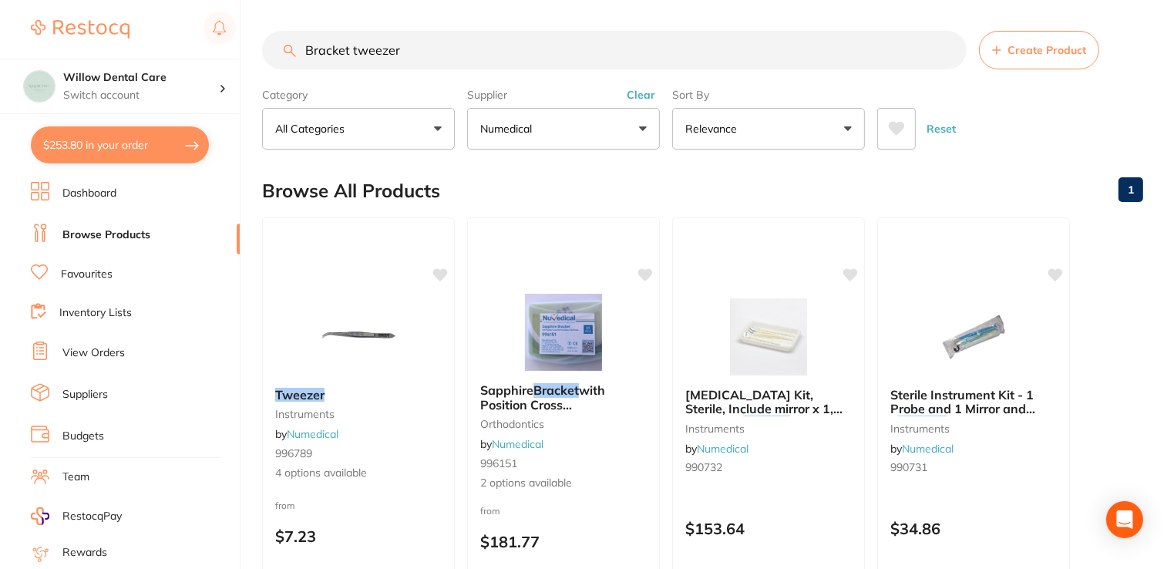
click at [420, 50] on input "Bracket tweezer" at bounding box center [614, 50] width 704 height 39
drag, startPoint x: 390, startPoint y: 45, endPoint x: 290, endPoint y: 48, distance: 100.2
click at [290, 48] on div "Bracket tweezer Create Product" at bounding box center [702, 50] width 881 height 39
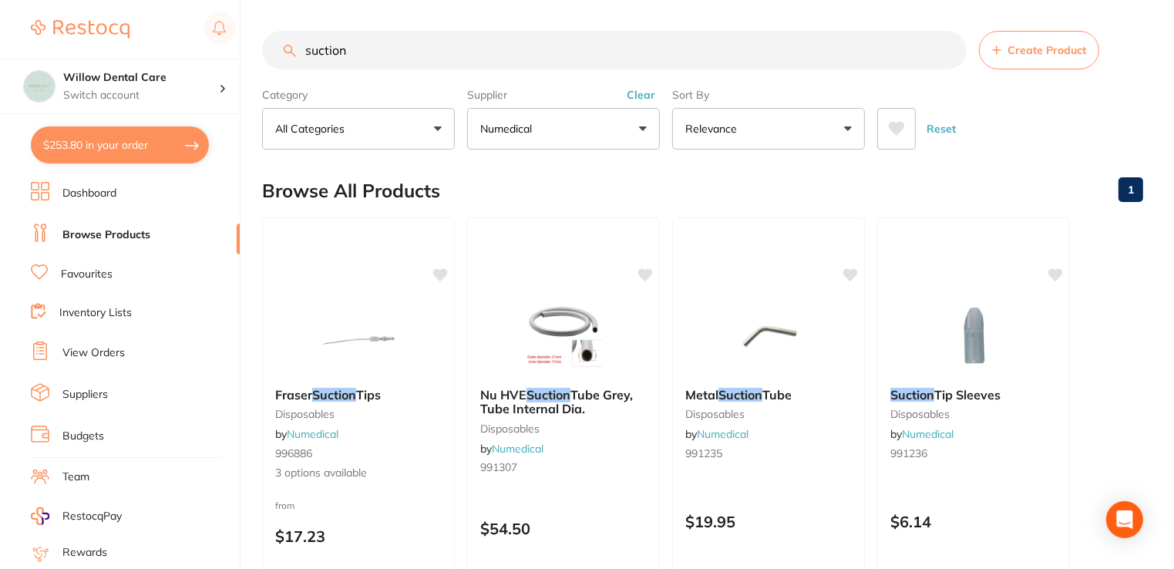
drag, startPoint x: 373, startPoint y: 44, endPoint x: 290, endPoint y: 56, distance: 84.1
click at [290, 56] on div "suction Create Product" at bounding box center [702, 50] width 881 height 39
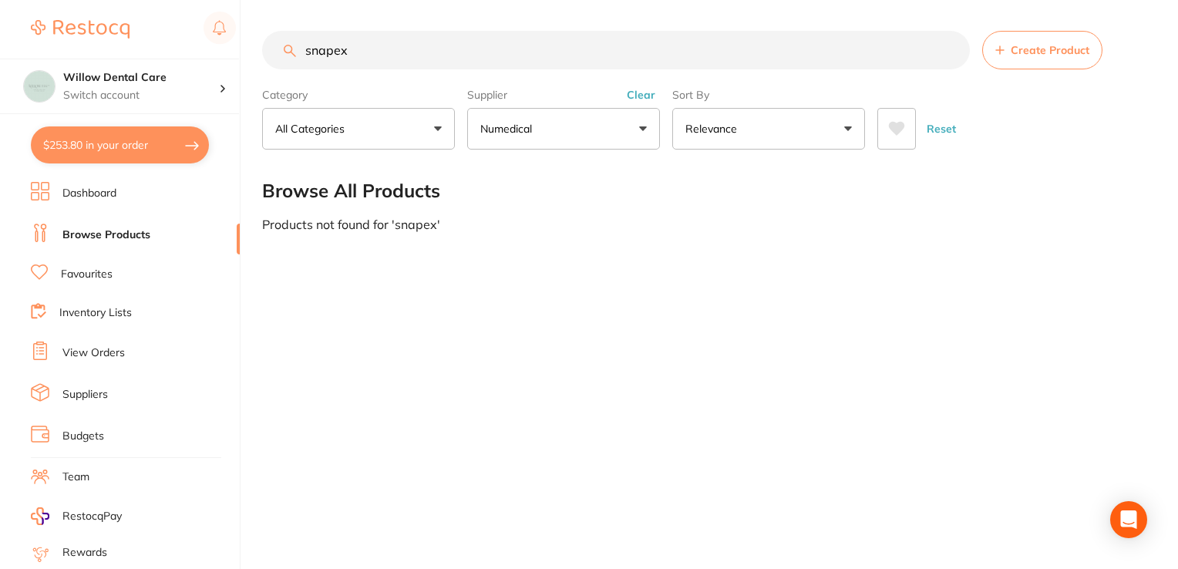
click at [516, 133] on p "Numedical" at bounding box center [509, 128] width 58 height 15
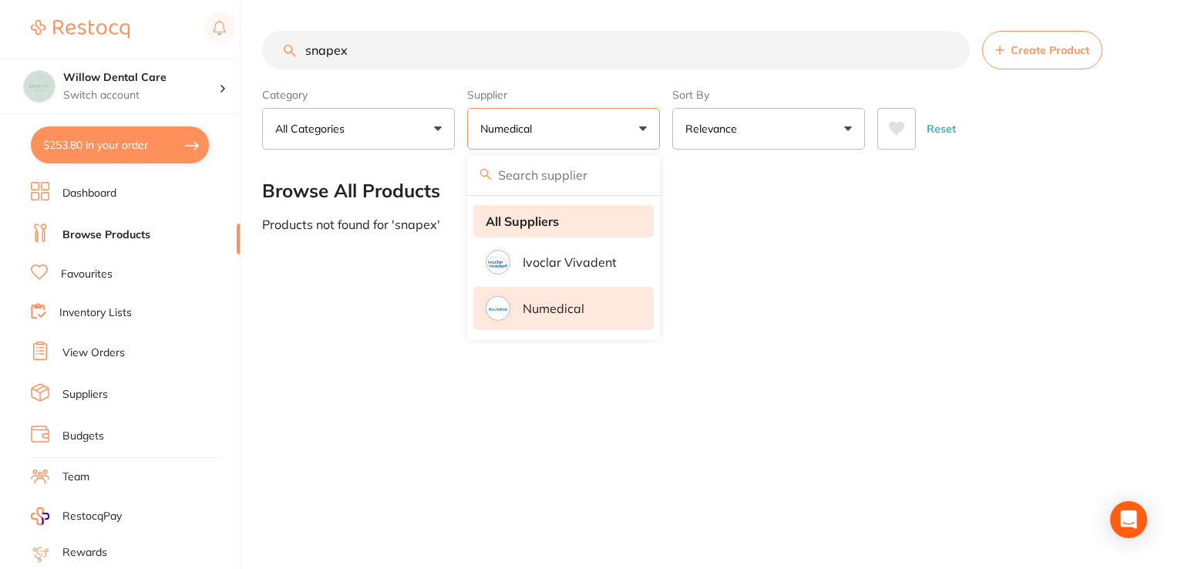
click at [535, 220] on strong "All Suppliers" at bounding box center [522, 221] width 73 height 14
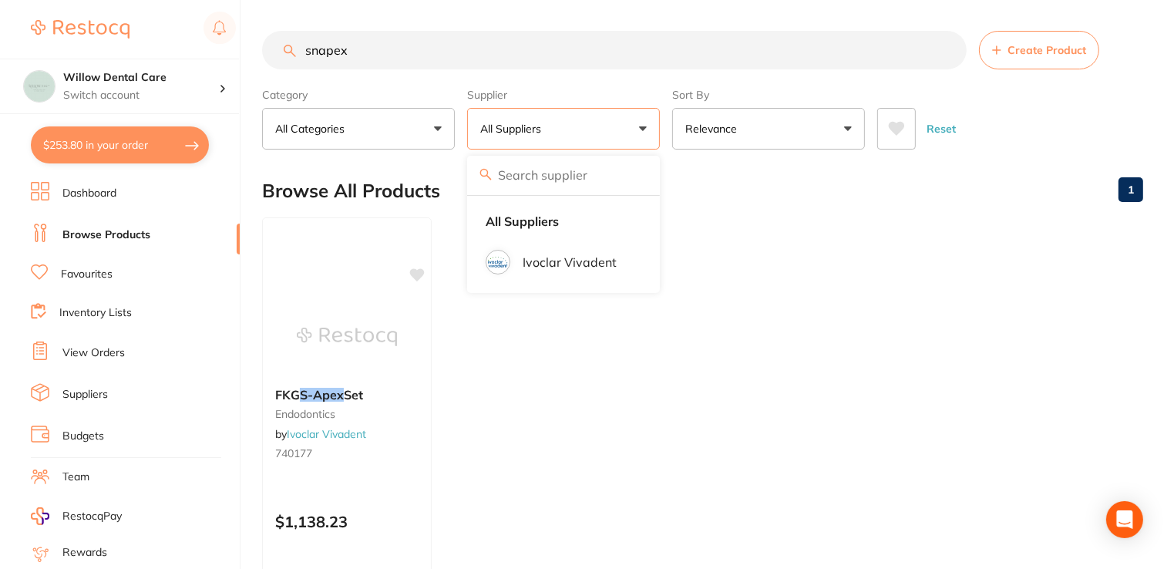
click at [934, 324] on ul "FKG S-Apex Set endodontics by Ivoclar Vivadent 740177 $1,138.23 Add to cart Sav…" at bounding box center [702, 438] width 881 height 443
click at [368, 48] on input "snapex" at bounding box center [614, 50] width 704 height 39
type input "s"
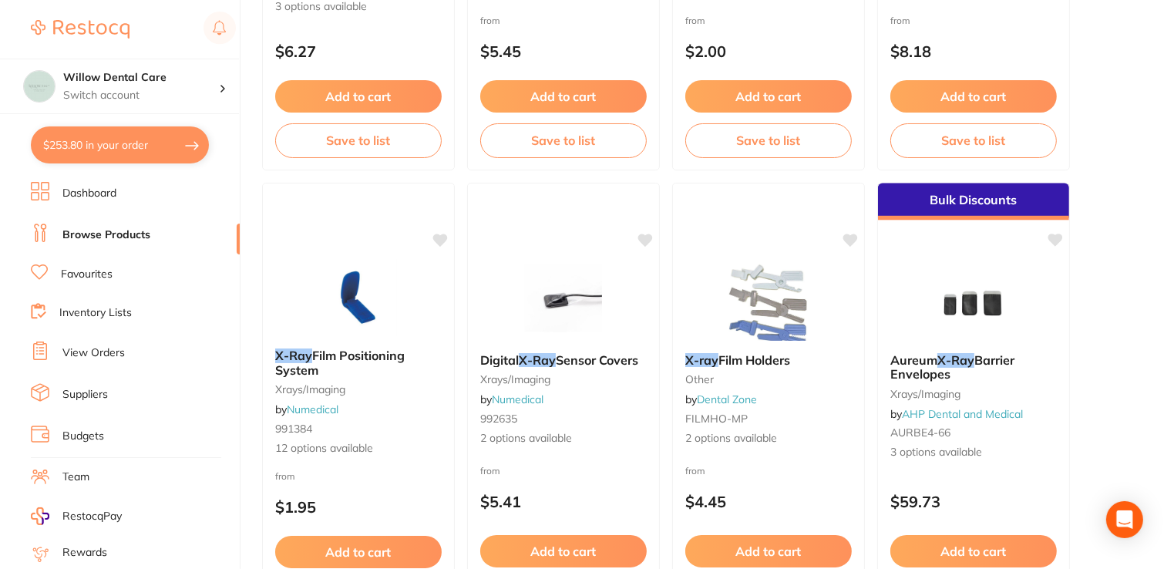
scroll to position [2389, 0]
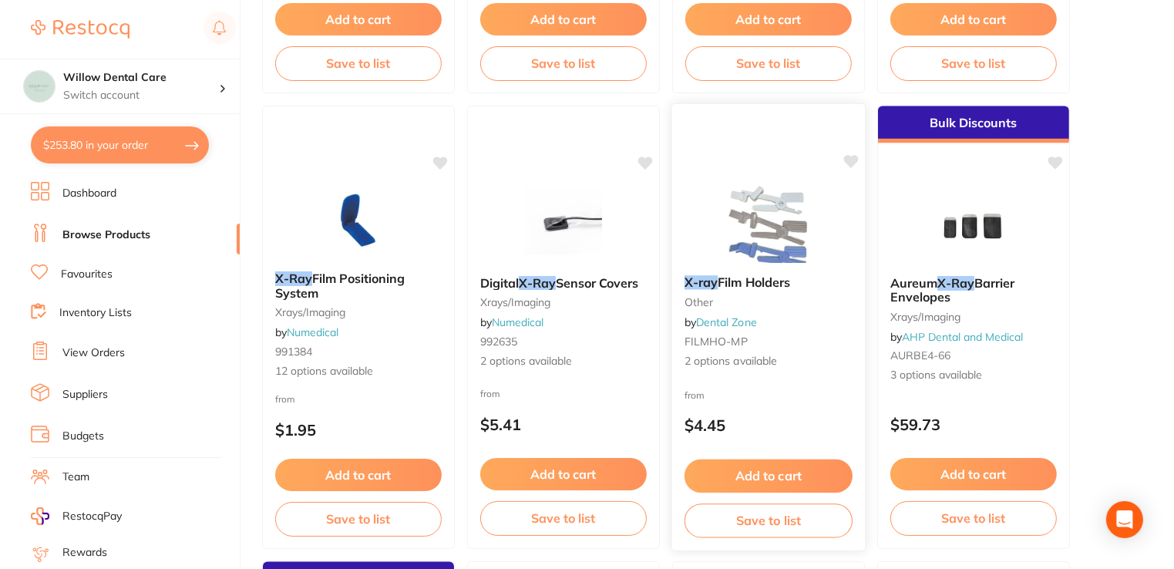
type input "xray"
click at [752, 274] on div "X-ray Film Holders other by Dental Zone FILMHO-MP 2 options available" at bounding box center [768, 322] width 193 height 119
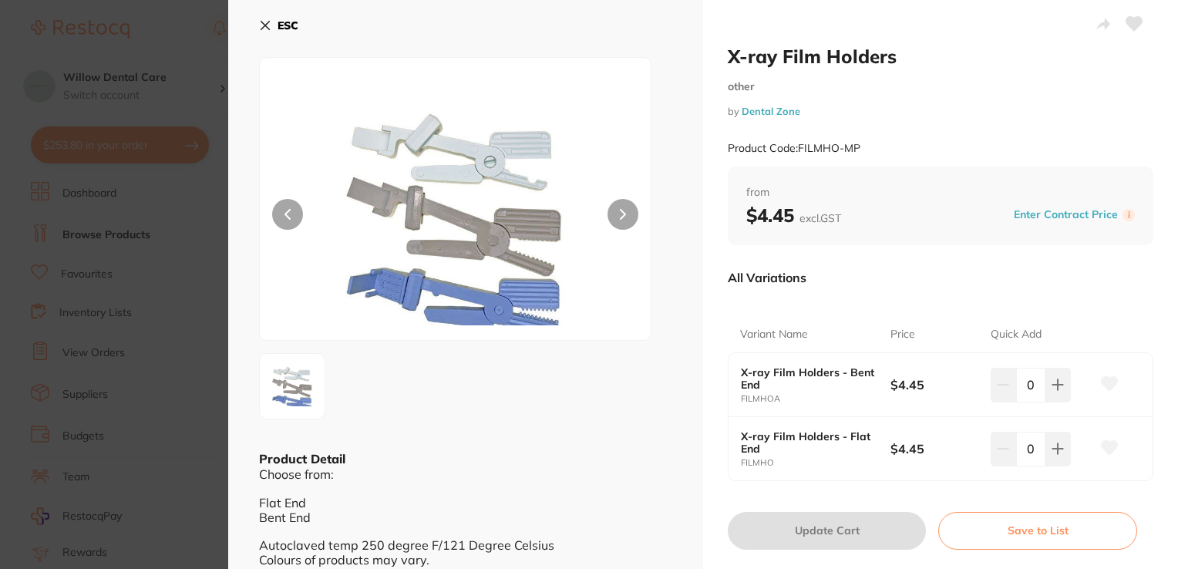
click at [271, 22] on button "ESC" at bounding box center [278, 25] width 39 height 26
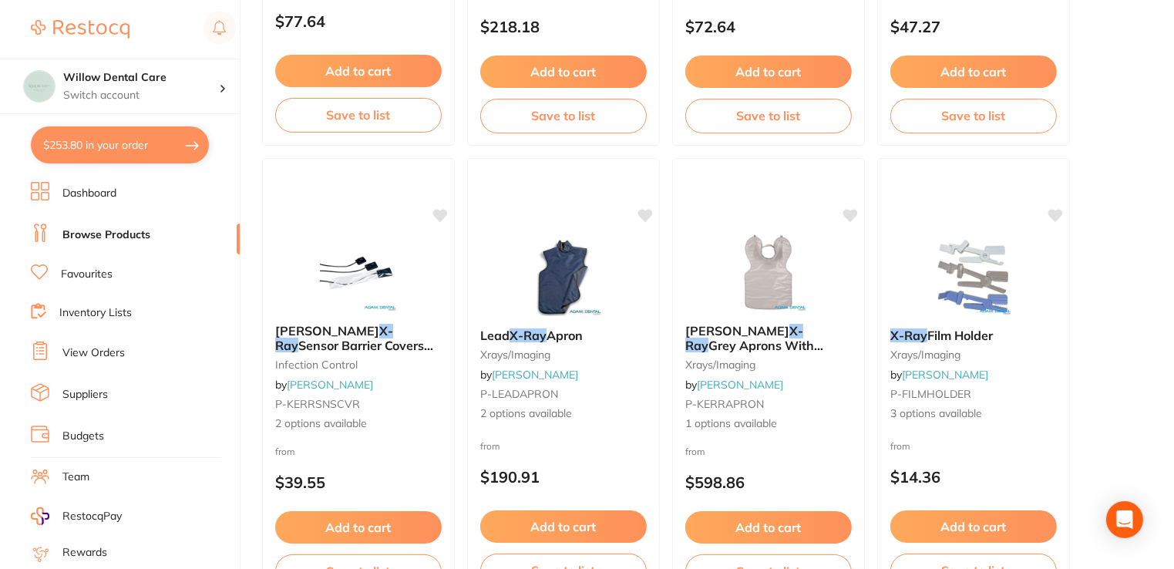
scroll to position [4162, 0]
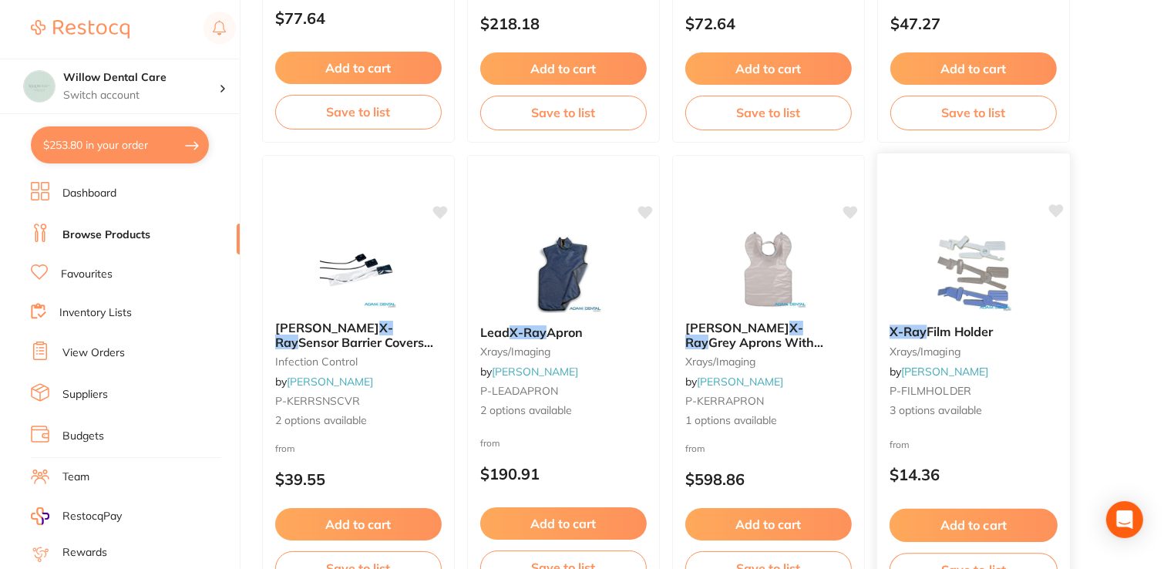
click at [957, 329] on span "Film Holder" at bounding box center [959, 331] width 66 height 15
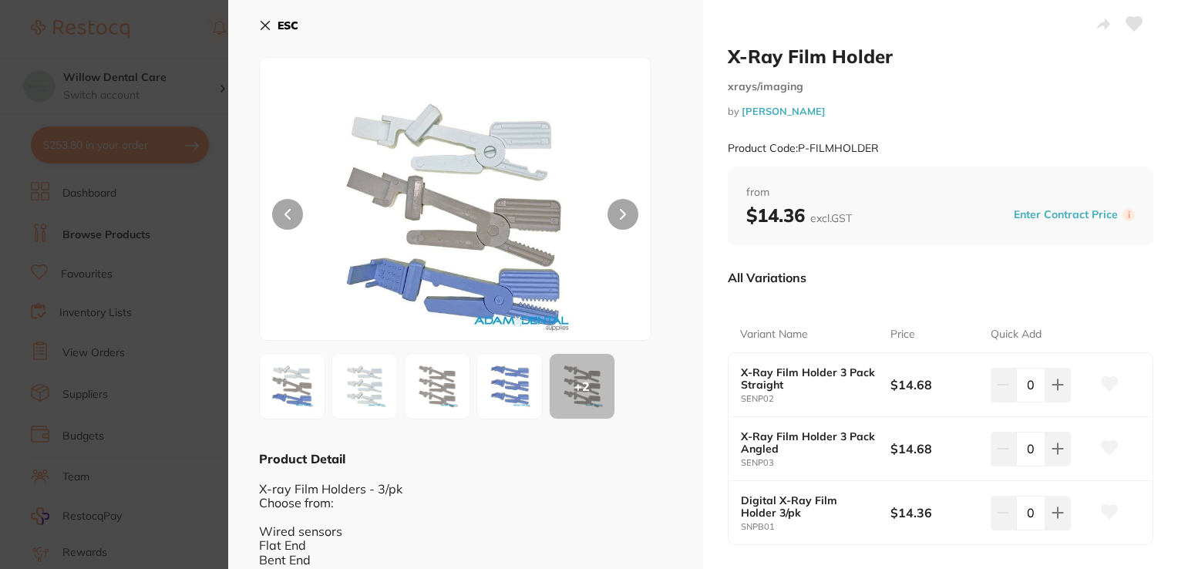
click at [262, 23] on icon at bounding box center [265, 26] width 8 height 8
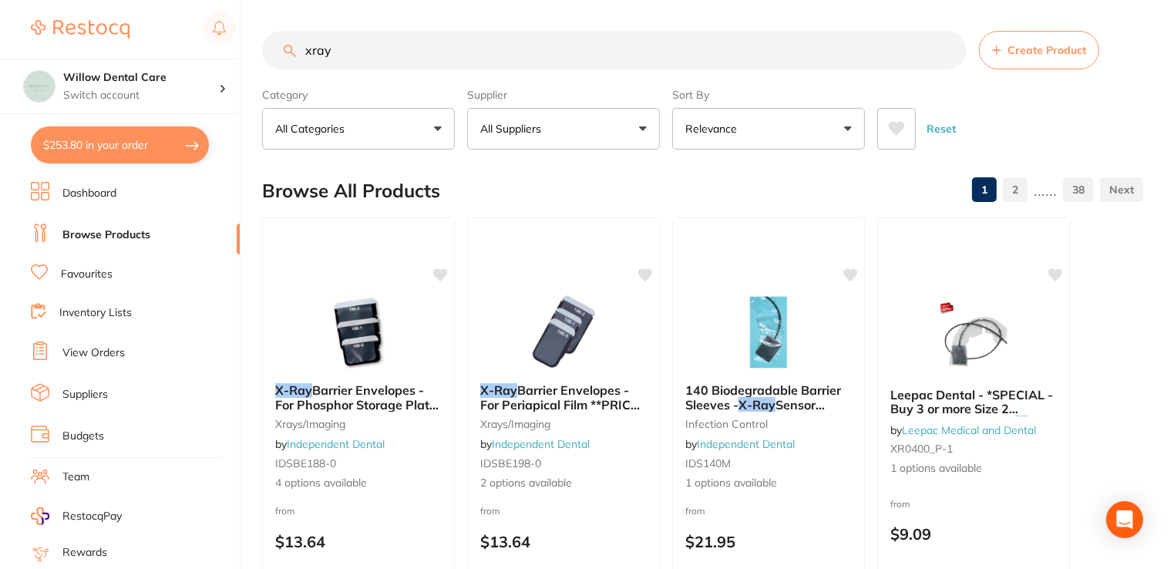
drag, startPoint x: 355, startPoint y: 52, endPoint x: 273, endPoint y: 28, distance: 85.1
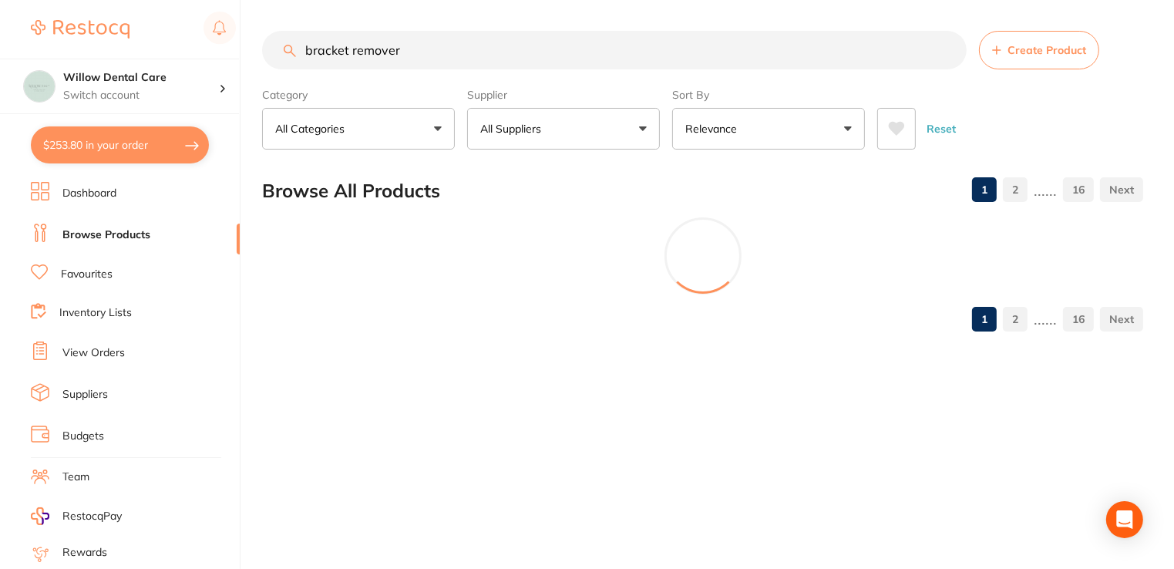
type input "bracket remover"
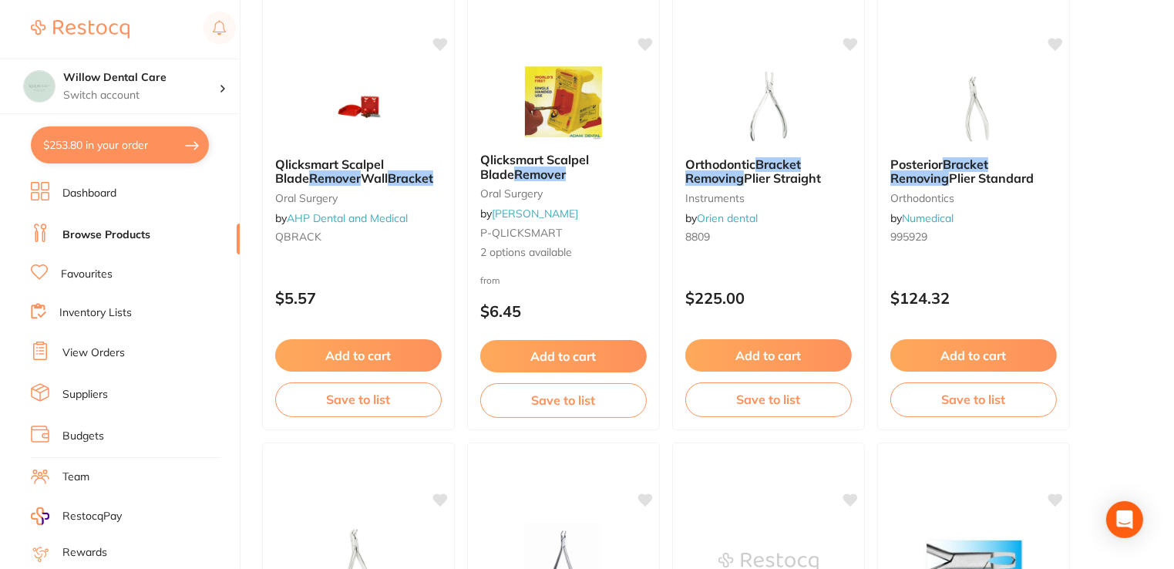
scroll to position [1156, 0]
